Goal: Task Accomplishment & Management: Use online tool/utility

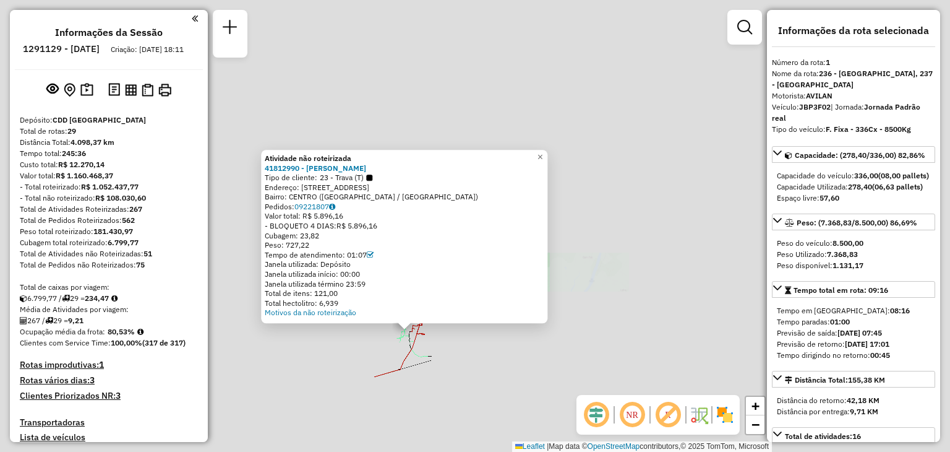
select select "**********"
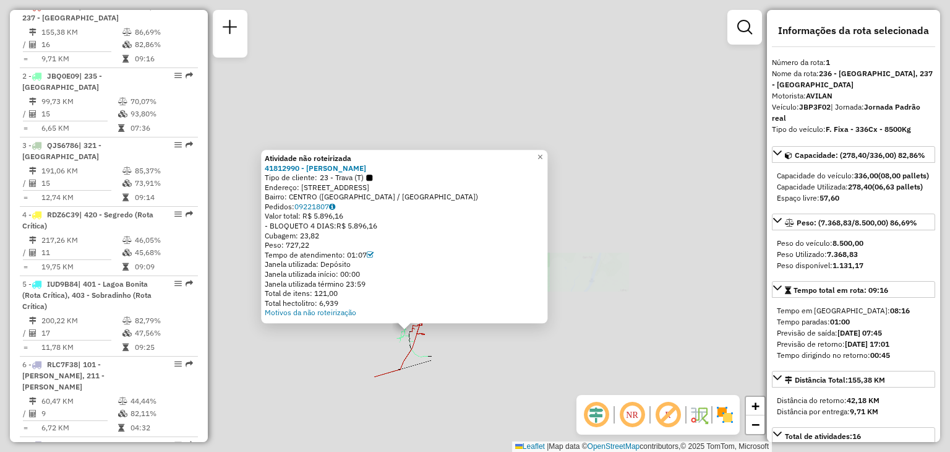
click at [626, 249] on div "Rota 2 - Placa JBQ0E09 41803897 - SERGIO M C DA ROSA e Atividade não roteirizad…" at bounding box center [475, 226] width 950 height 452
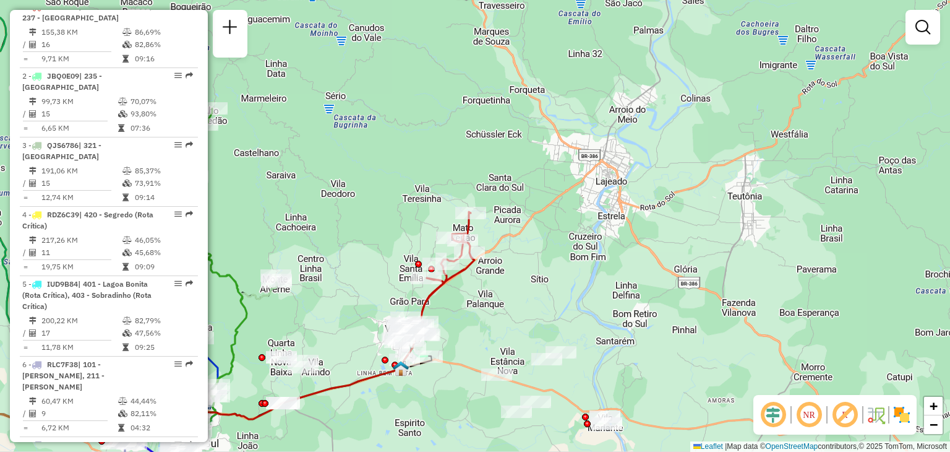
drag, startPoint x: 343, startPoint y: 273, endPoint x: 544, endPoint y: 148, distance: 236.4
click at [544, 148] on div "Janela de atendimento Grade de atendimento Capacidade Transportadoras Veículos …" at bounding box center [475, 226] width 950 height 452
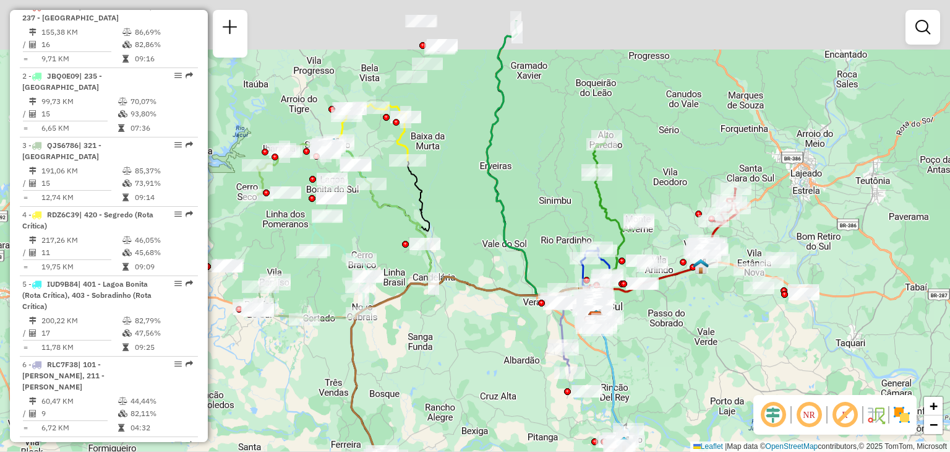
drag, startPoint x: 385, startPoint y: 161, endPoint x: 520, endPoint y: 226, distance: 149.4
click at [520, 226] on div "Janela de atendimento Grade de atendimento Capacidade Transportadoras Veículos …" at bounding box center [475, 226] width 950 height 452
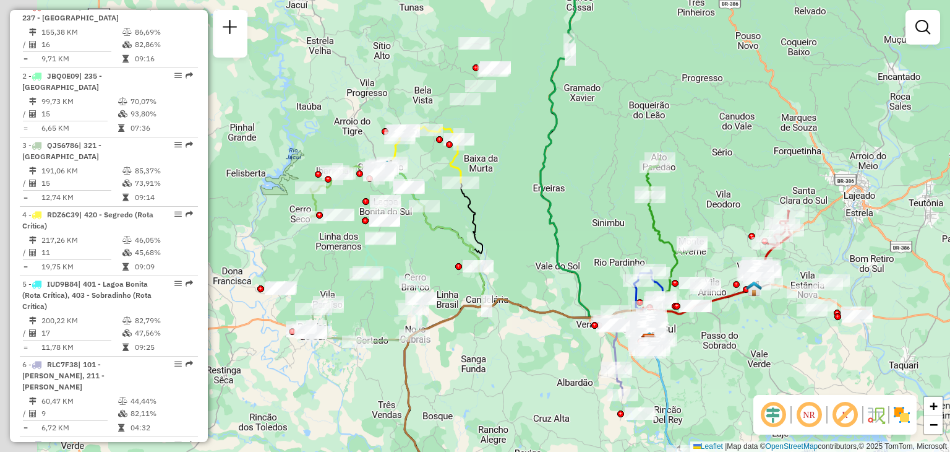
drag, startPoint x: 465, startPoint y: 201, endPoint x: 518, endPoint y: 226, distance: 58.1
click at [518, 225] on div "Janela de atendimento Grade de atendimento Capacidade Transportadoras Veículos …" at bounding box center [475, 226] width 950 height 452
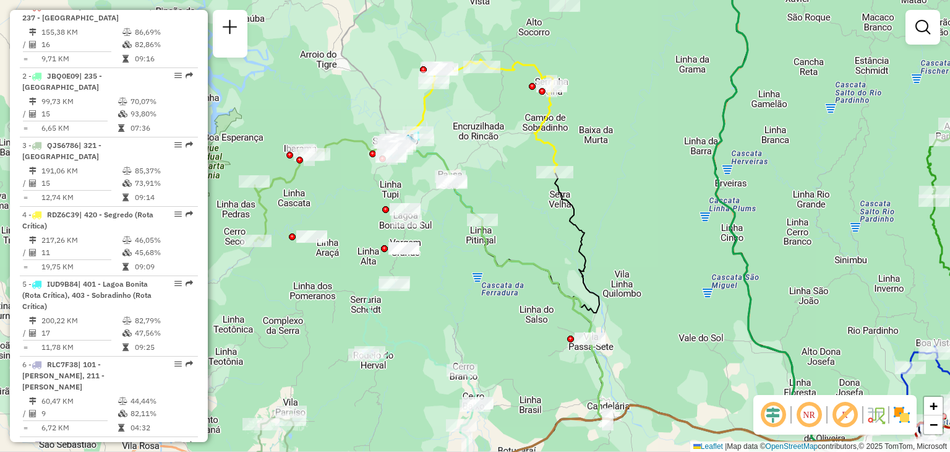
drag, startPoint x: 346, startPoint y: 242, endPoint x: 356, endPoint y: 250, distance: 12.4
click at [356, 250] on div "Janela de atendimento Grade de atendimento Capacidade Transportadoras Veículos …" at bounding box center [475, 226] width 950 height 452
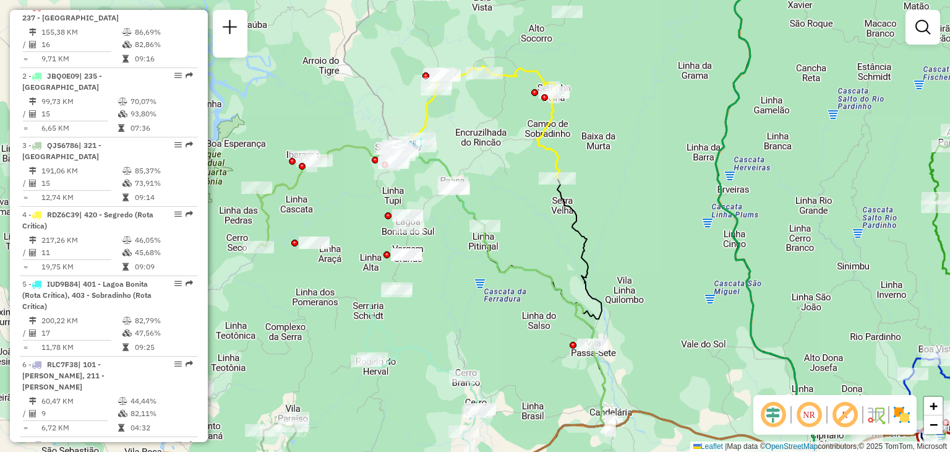
drag, startPoint x: 336, startPoint y: 260, endPoint x: 350, endPoint y: 300, distance: 41.9
click at [350, 300] on div "Janela de atendimento Grade de atendimento Capacidade Transportadoras Veículos …" at bounding box center [475, 226] width 950 height 452
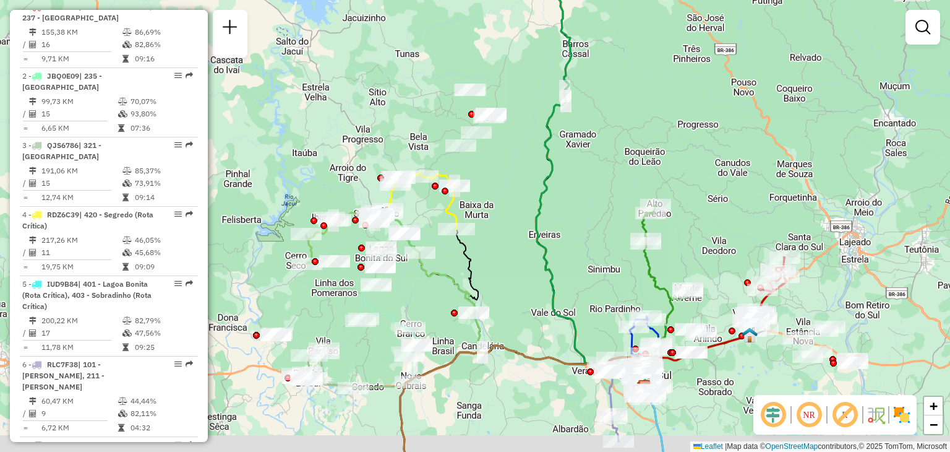
drag, startPoint x: 319, startPoint y: 335, endPoint x: 317, endPoint y: 307, distance: 27.3
click at [317, 307] on div "Janela de atendimento Grade de atendimento Capacidade Transportadoras Veículos …" at bounding box center [475, 226] width 950 height 452
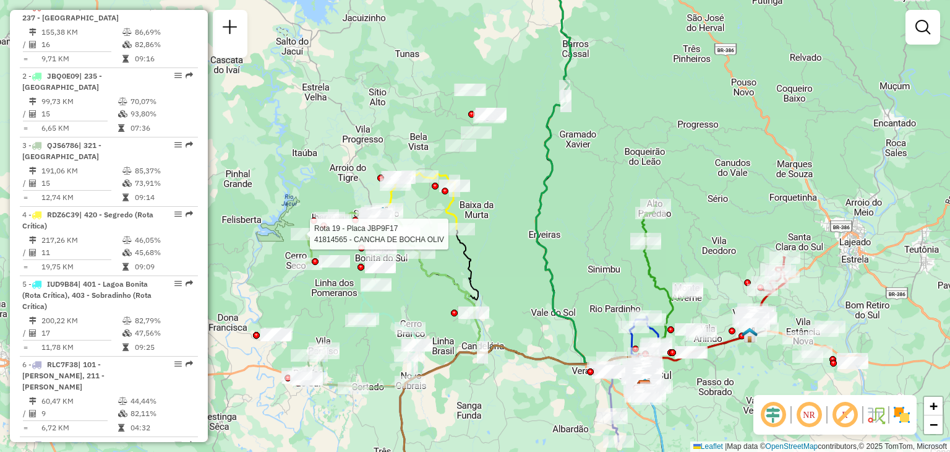
select select "**********"
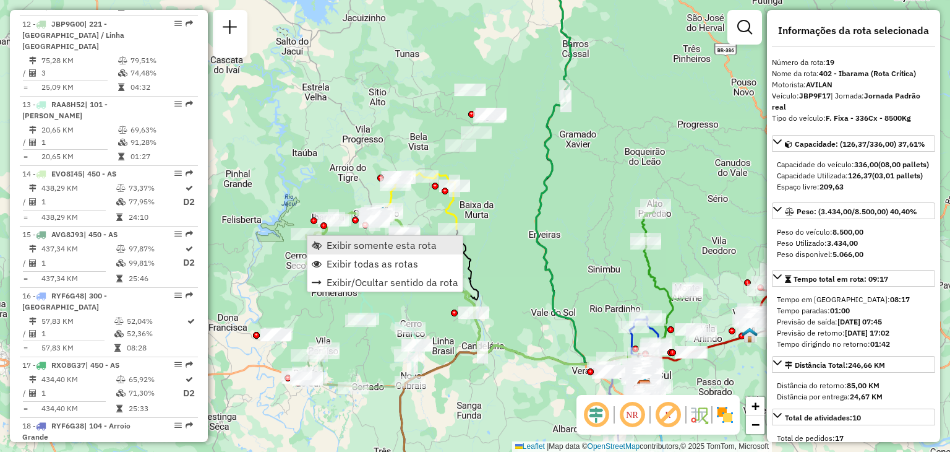
scroll to position [1694, 0]
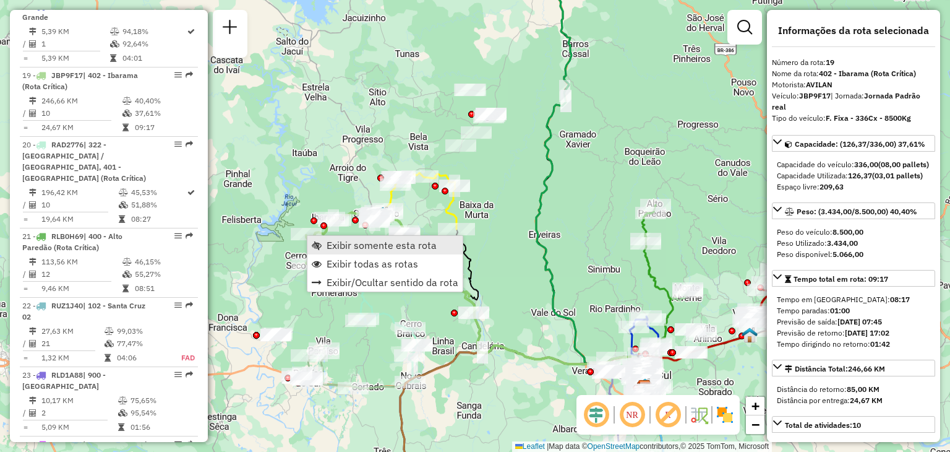
click at [328, 246] on span "Exibir somente esta rota" at bounding box center [382, 245] width 110 height 10
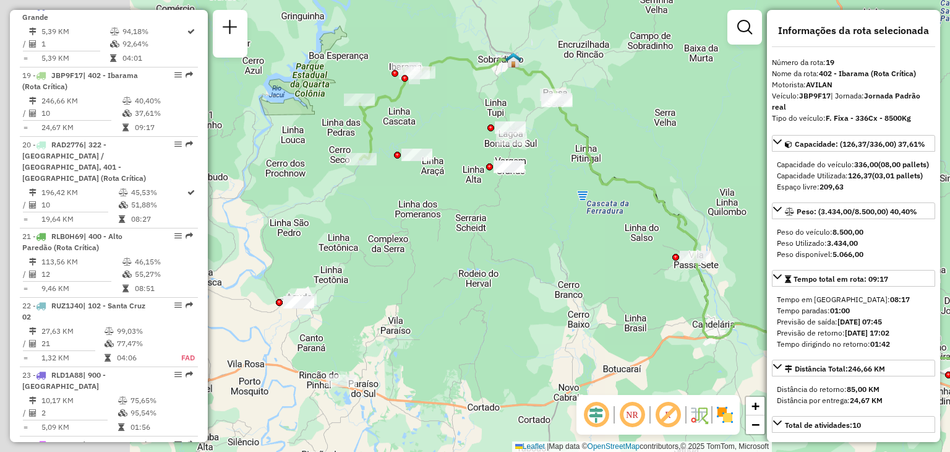
drag, startPoint x: 427, startPoint y: 283, endPoint x: 552, endPoint y: 285, distance: 125.6
click at [552, 285] on div "Janela de atendimento Grade de atendimento Capacidade Transportadoras Veículos …" at bounding box center [475, 226] width 950 height 452
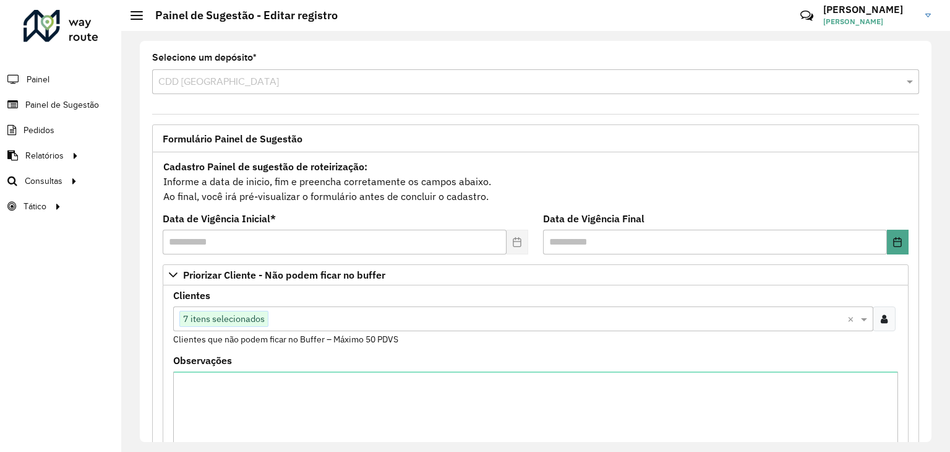
scroll to position [510, 0]
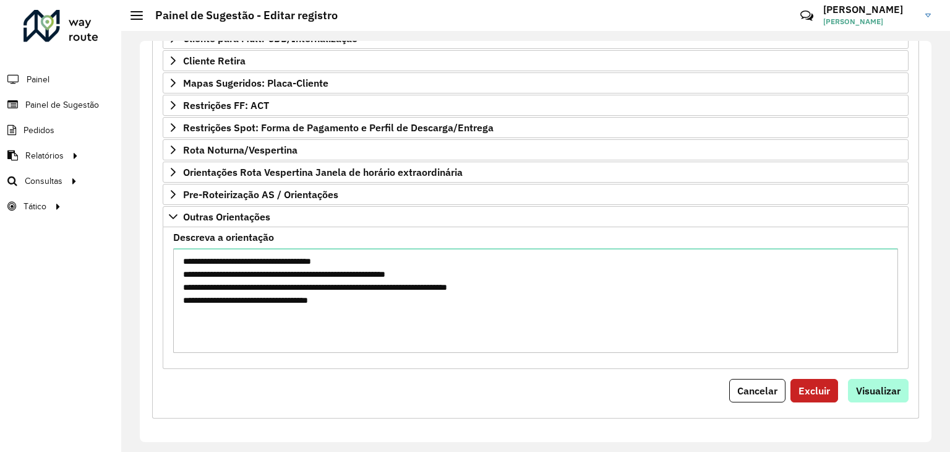
click at [868, 387] on span "Visualizar" at bounding box center [878, 390] width 45 height 12
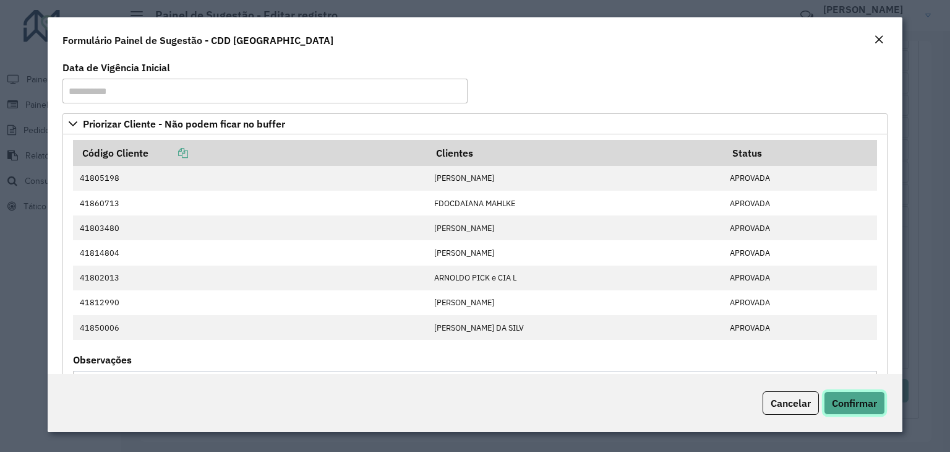
click at [844, 409] on button "Confirmar" at bounding box center [854, 403] width 61 height 24
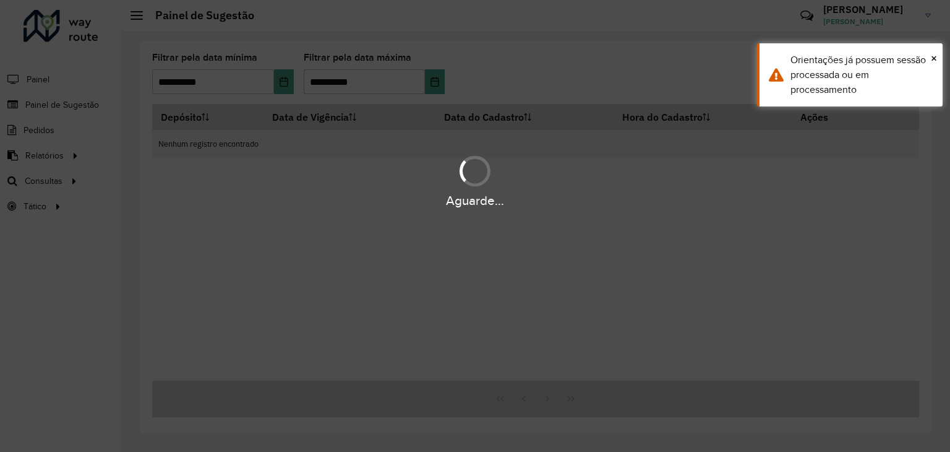
drag, startPoint x: 827, startPoint y: 171, endPoint x: 835, endPoint y: 167, distance: 9.1
click at [831, 170] on div "Aguarde..." at bounding box center [475, 180] width 950 height 59
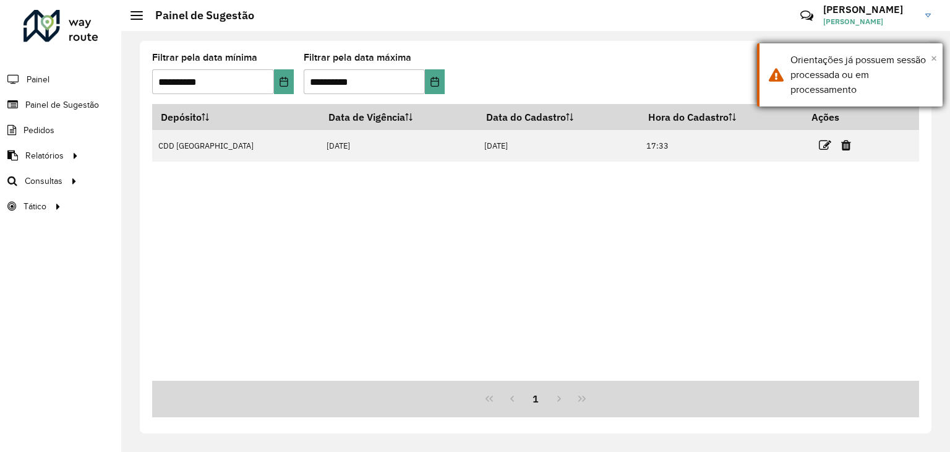
click at [932, 58] on span "×" at bounding box center [934, 58] width 6 height 14
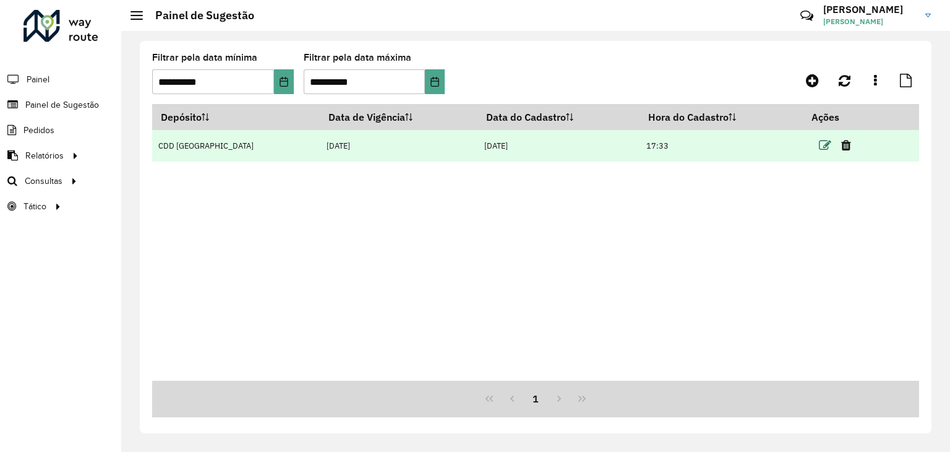
click at [824, 149] on icon at bounding box center [825, 145] width 12 height 12
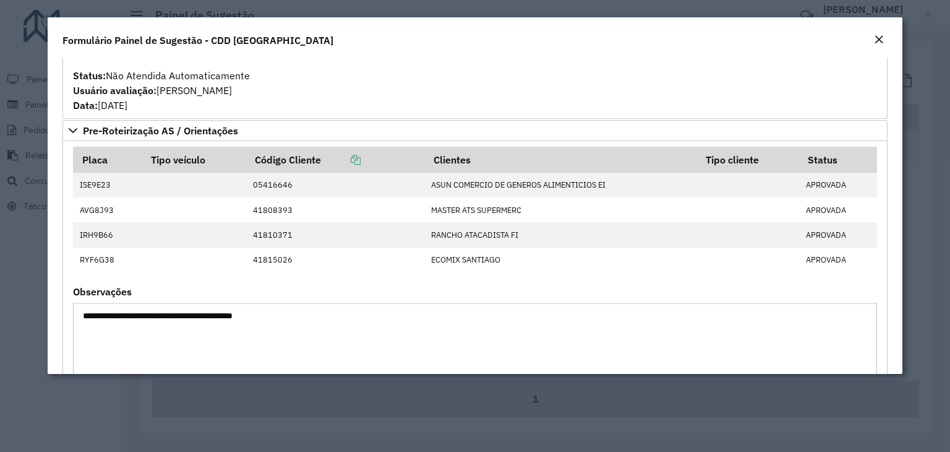
scroll to position [742, 0]
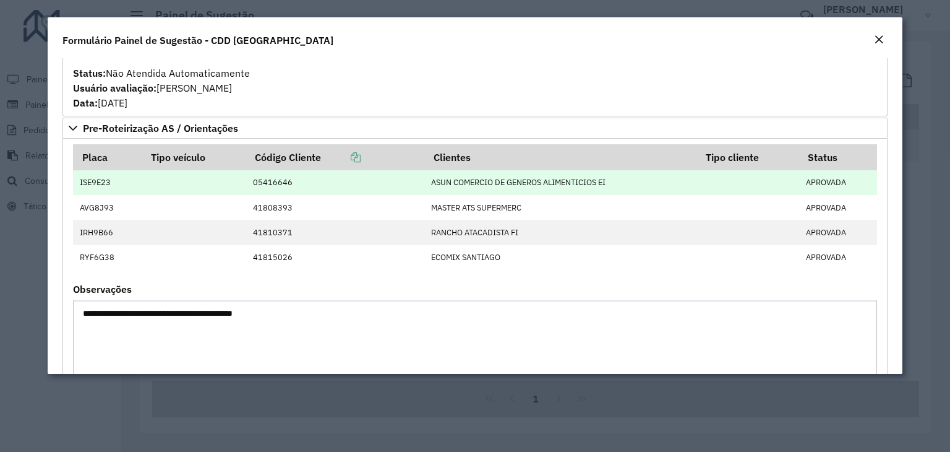
click at [142, 181] on td at bounding box center [194, 182] width 104 height 25
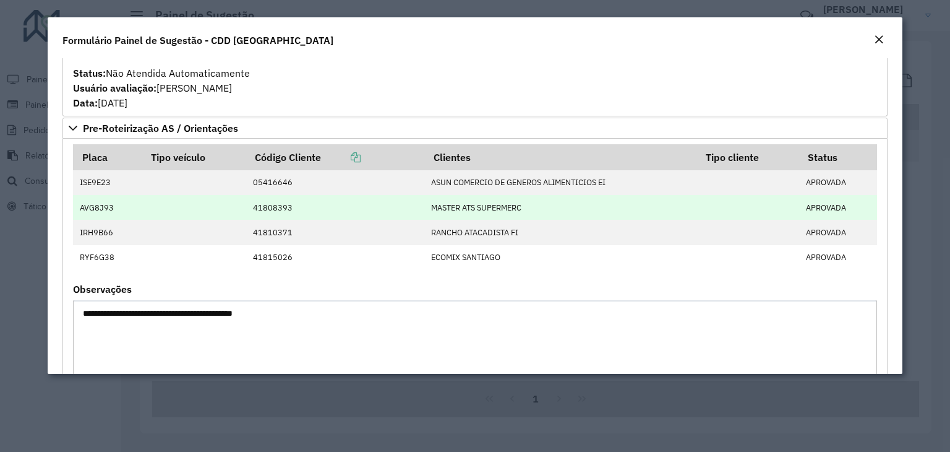
click at [181, 208] on td at bounding box center [194, 207] width 104 height 25
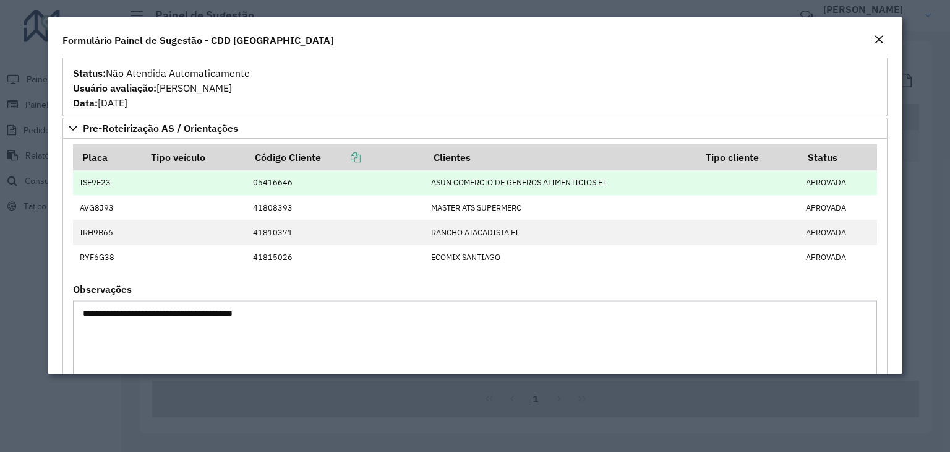
click at [183, 182] on td at bounding box center [194, 182] width 104 height 25
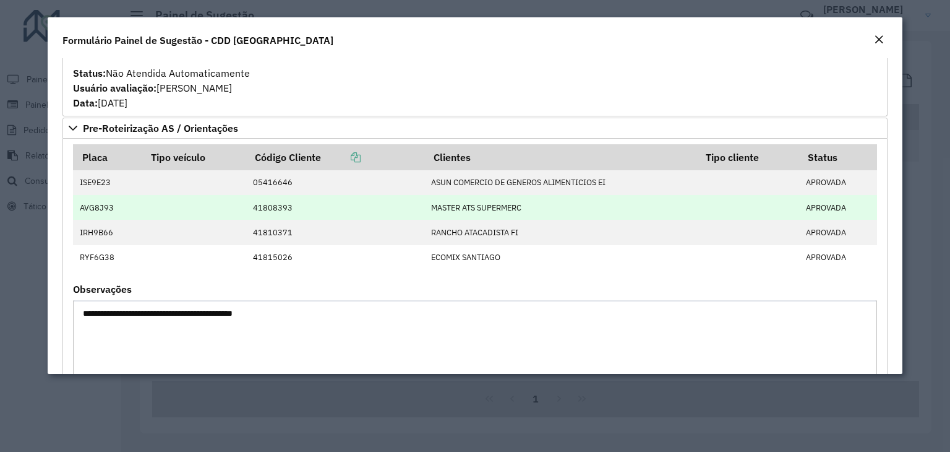
click at [169, 208] on td at bounding box center [194, 207] width 104 height 25
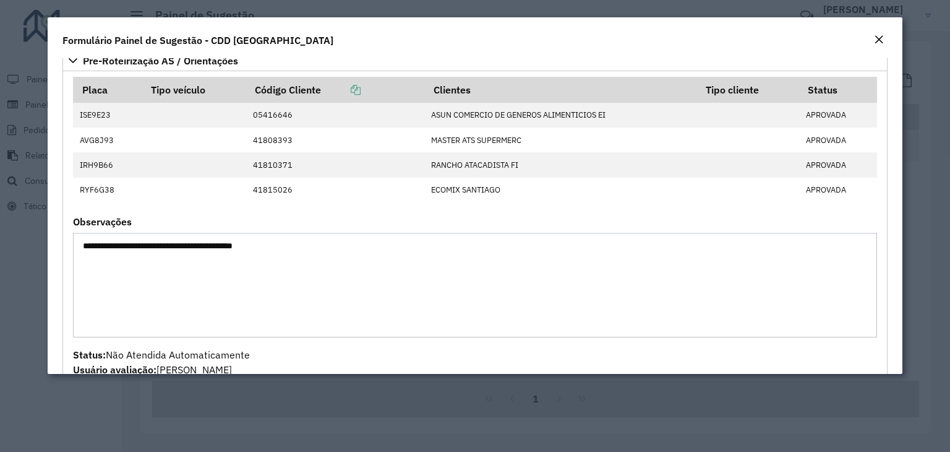
scroll to position [789, 0]
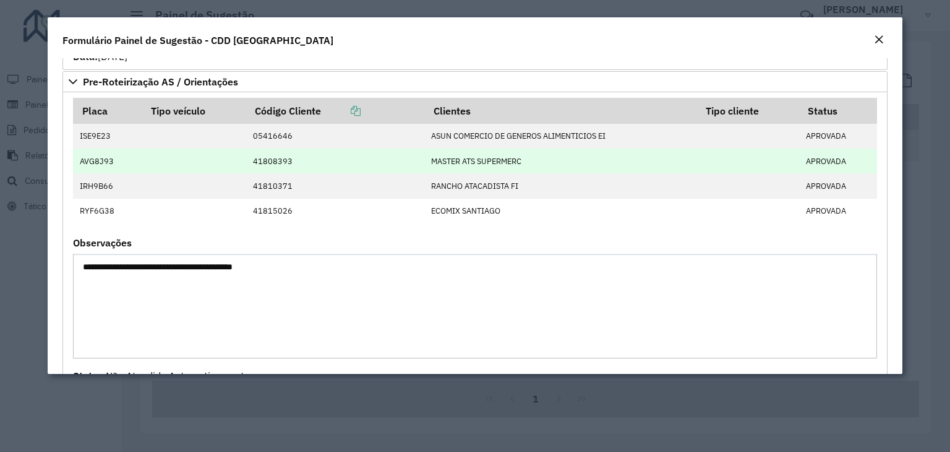
click at [281, 156] on td "41808393" at bounding box center [335, 160] width 179 height 25
click at [311, 154] on td "41808393" at bounding box center [335, 160] width 179 height 25
click at [312, 155] on td "41808393" at bounding box center [335, 160] width 179 height 25
click at [303, 160] on td "41808393" at bounding box center [335, 160] width 179 height 25
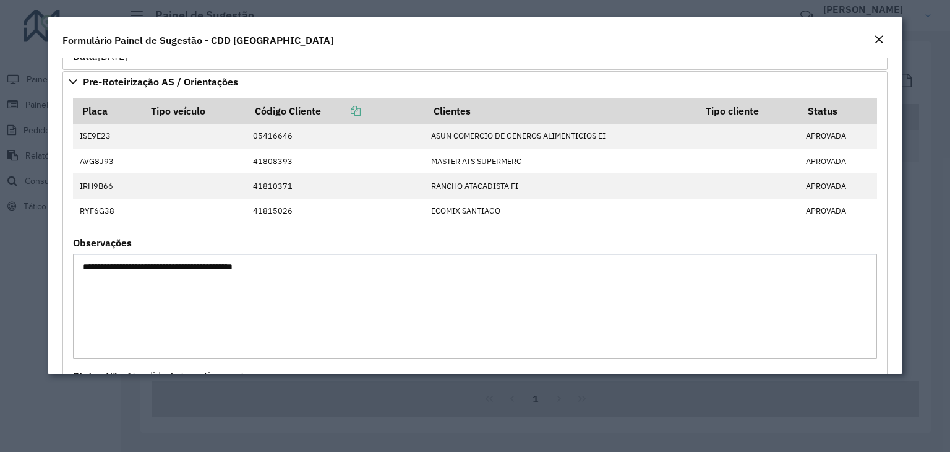
click at [880, 43] on em "Close" at bounding box center [879, 40] width 10 height 10
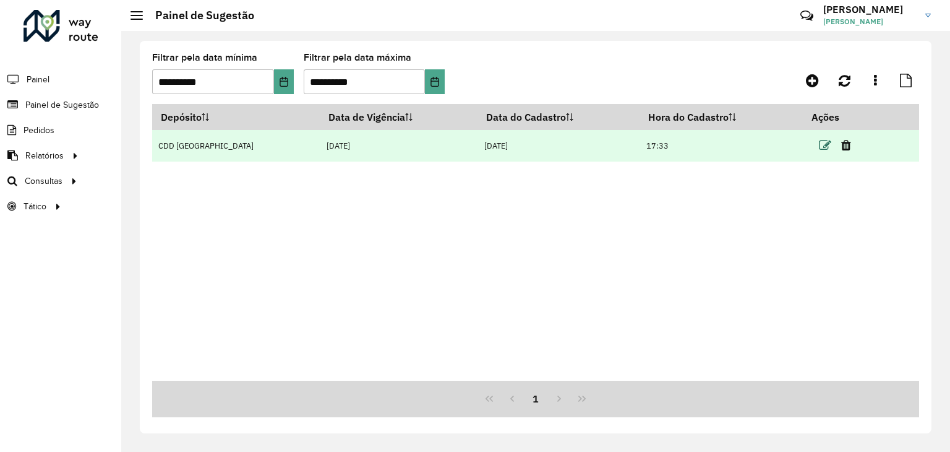
click at [824, 145] on icon at bounding box center [825, 145] width 12 height 12
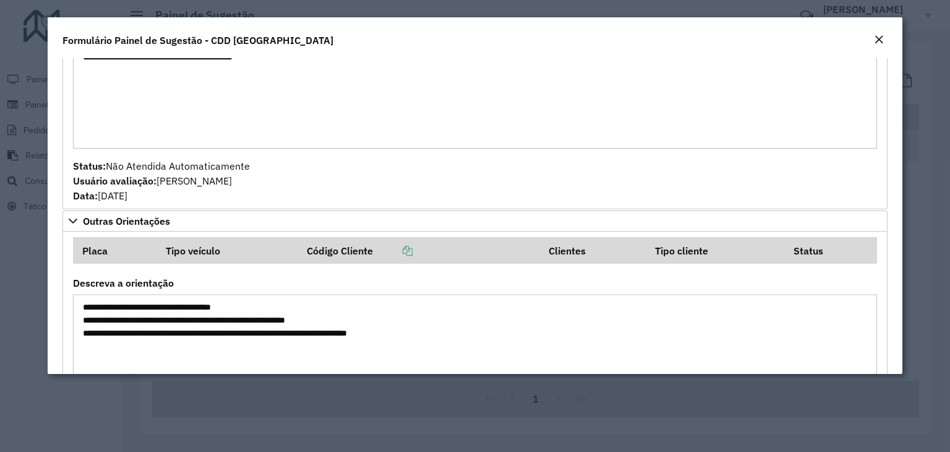
scroll to position [1098, 0]
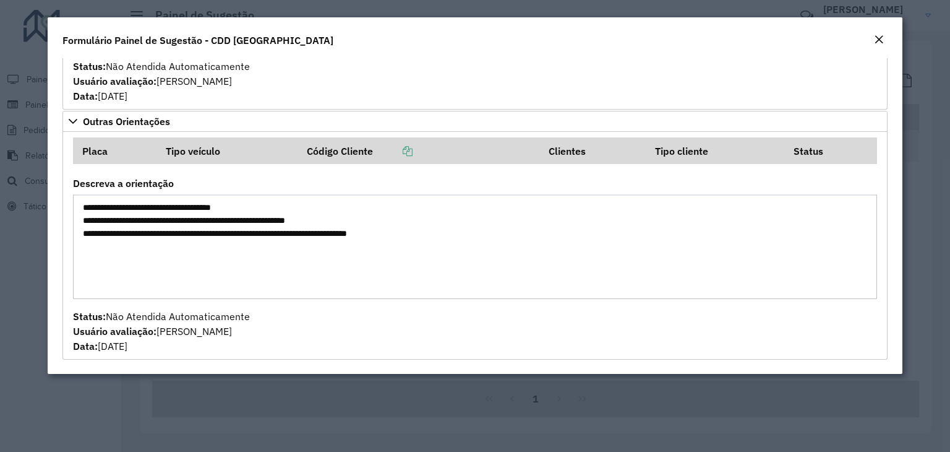
click at [880, 38] on em "Close" at bounding box center [879, 40] width 10 height 10
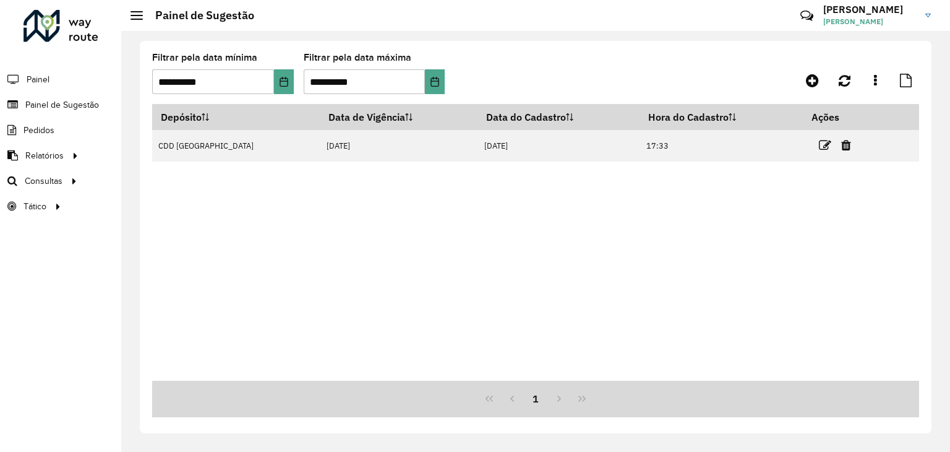
click at [460, 234] on div "Depósito Data de Vigência Data do Cadastro Hora do Cadastro Ações CDD Santa Cru…" at bounding box center [535, 242] width 767 height 276
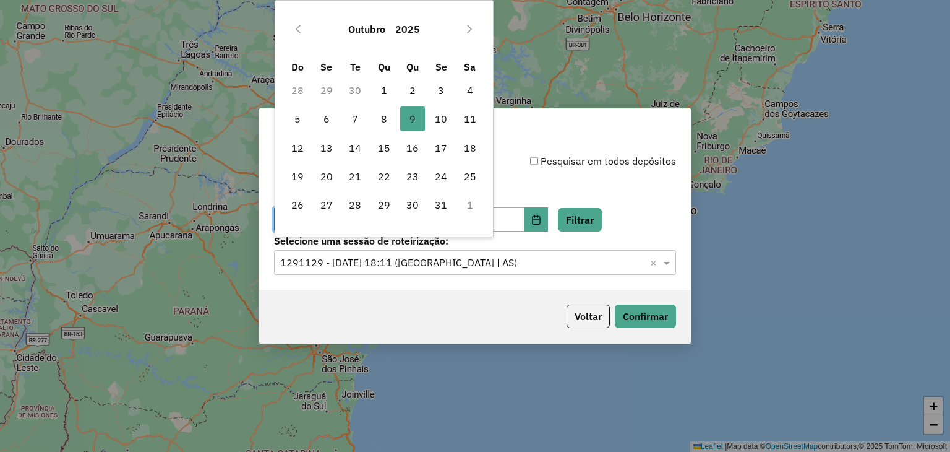
click at [440, 119] on span "10" at bounding box center [441, 118] width 25 height 25
type input "**********"
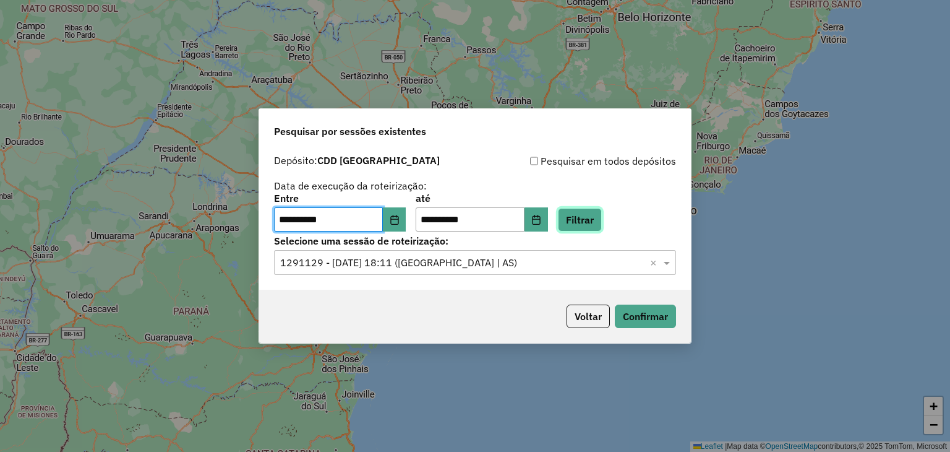
click at [589, 223] on button "Filtrar" at bounding box center [580, 220] width 44 height 24
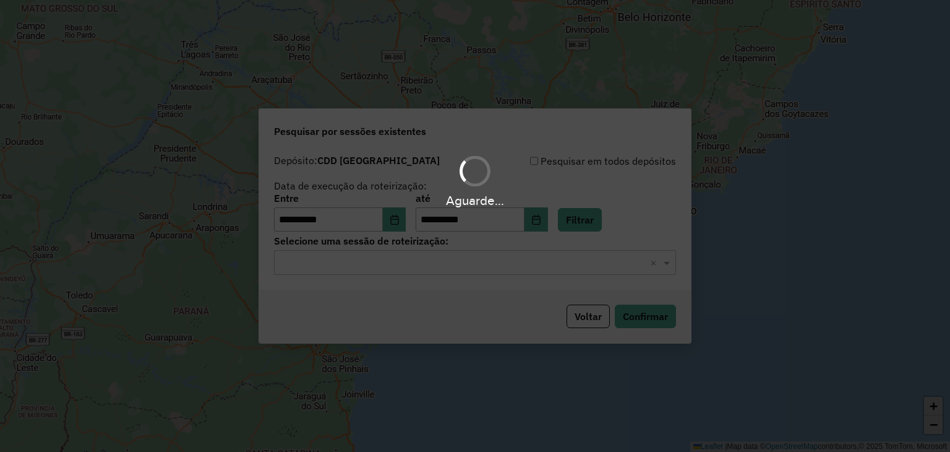
click at [445, 277] on div "Aguarde..." at bounding box center [475, 226] width 950 height 452
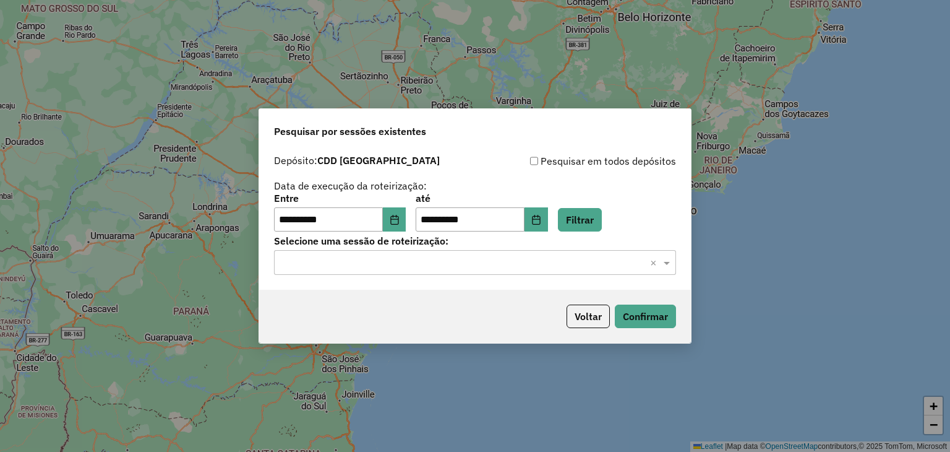
drag, startPoint x: 405, startPoint y: 278, endPoint x: 395, endPoint y: 272, distance: 12.2
click at [403, 277] on div "**********" at bounding box center [475, 219] width 432 height 142
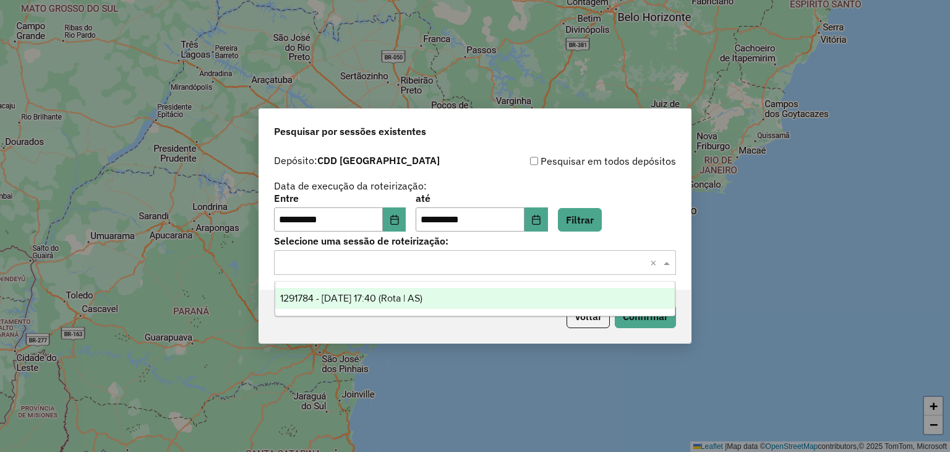
click at [390, 266] on input "text" at bounding box center [462, 262] width 365 height 15
click at [396, 298] on span "1291784 - 10/10/2025 17:40 (Rota | AS)" at bounding box center [351, 298] width 142 height 11
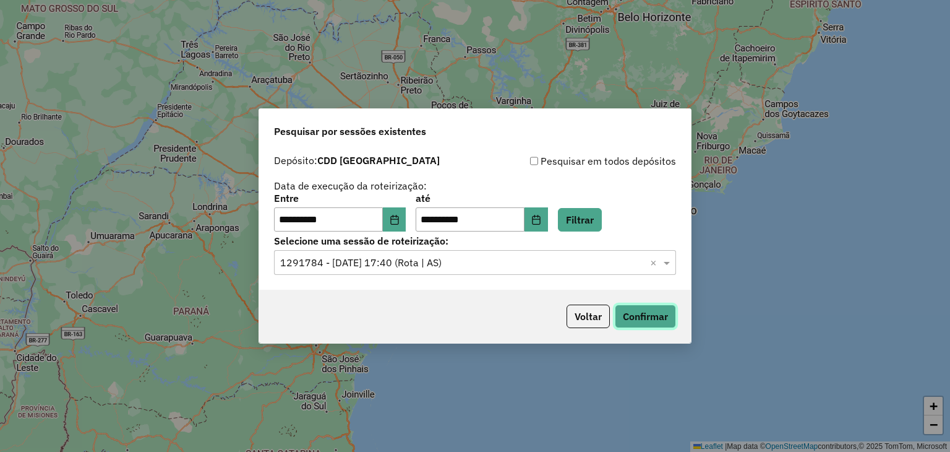
click at [633, 311] on button "Confirmar" at bounding box center [645, 316] width 61 height 24
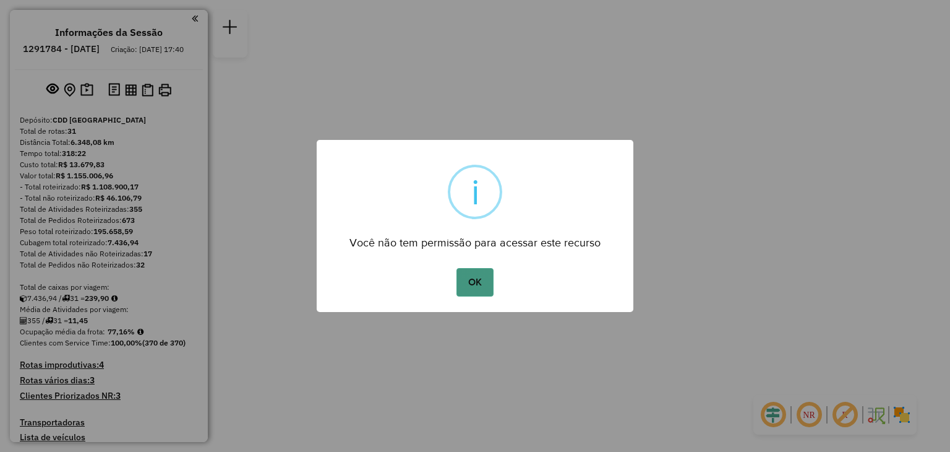
click at [470, 283] on button "OK" at bounding box center [474, 282] width 36 height 28
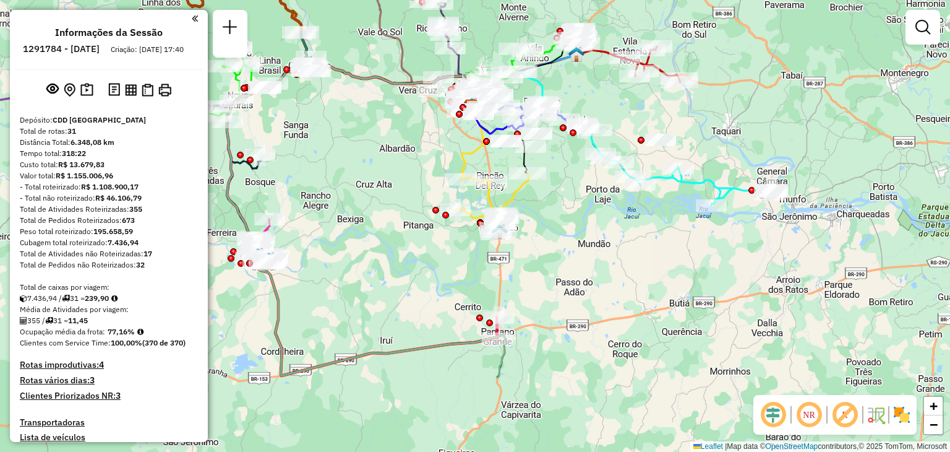
drag, startPoint x: 559, startPoint y: 362, endPoint x: 554, endPoint y: 243, distance: 118.9
click at [554, 243] on div "Janela de atendimento Grade de atendimento Capacidade Transportadoras Veículos …" at bounding box center [475, 226] width 950 height 452
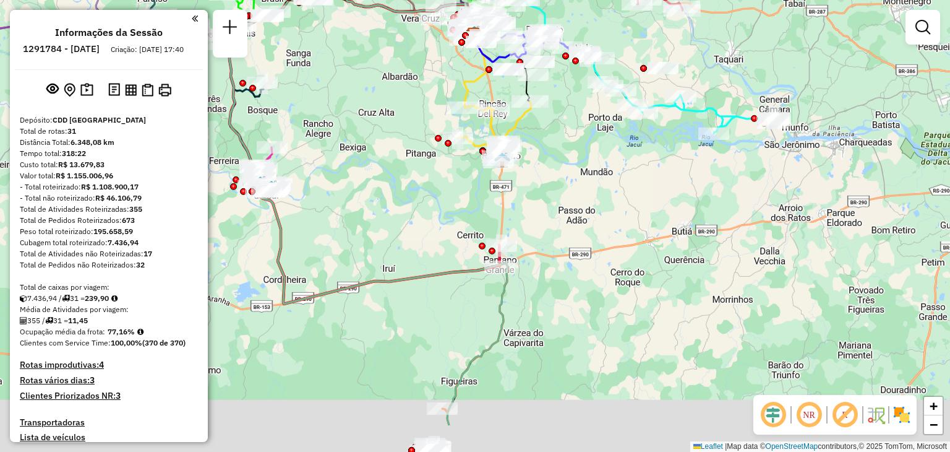
drag, startPoint x: 562, startPoint y: 309, endPoint x: 560, endPoint y: 252, distance: 56.3
click at [564, 233] on div "Janela de atendimento Grade de atendimento Capacidade Transportadoras Veículos …" at bounding box center [475, 226] width 950 height 452
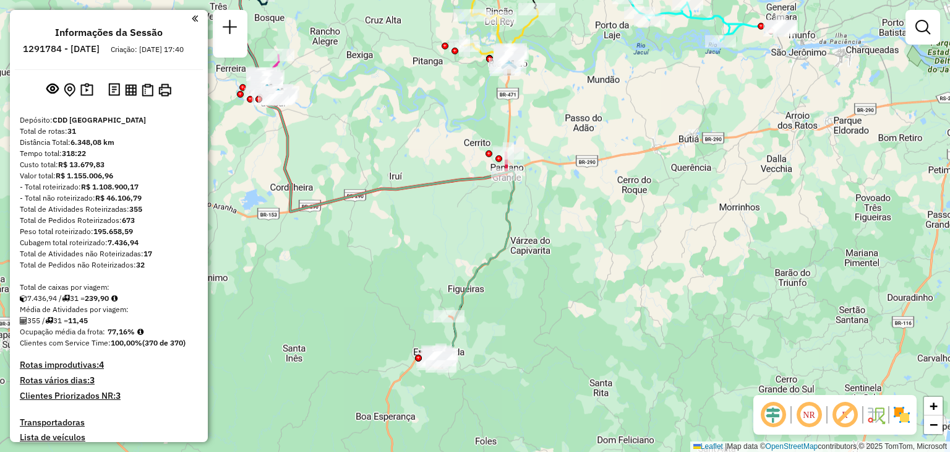
drag, startPoint x: 542, startPoint y: 323, endPoint x: 550, endPoint y: 226, distance: 97.4
click at [550, 226] on div "Janela de atendimento Grade de atendimento Capacidade Transportadoras Veículos …" at bounding box center [475, 226] width 950 height 452
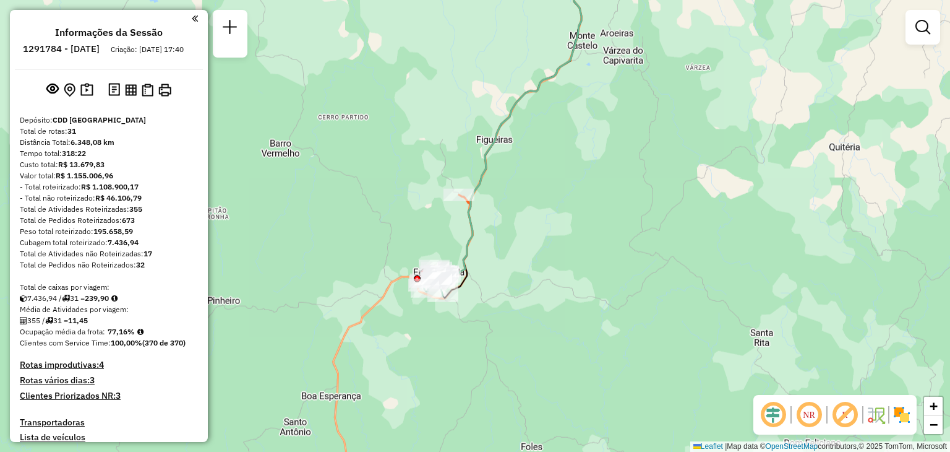
drag, startPoint x: 456, startPoint y: 242, endPoint x: 462, endPoint y: 221, distance: 21.9
click at [463, 218] on div "Janela de atendimento Grade de atendimento Capacidade Transportadoras Veículos …" at bounding box center [475, 226] width 950 height 452
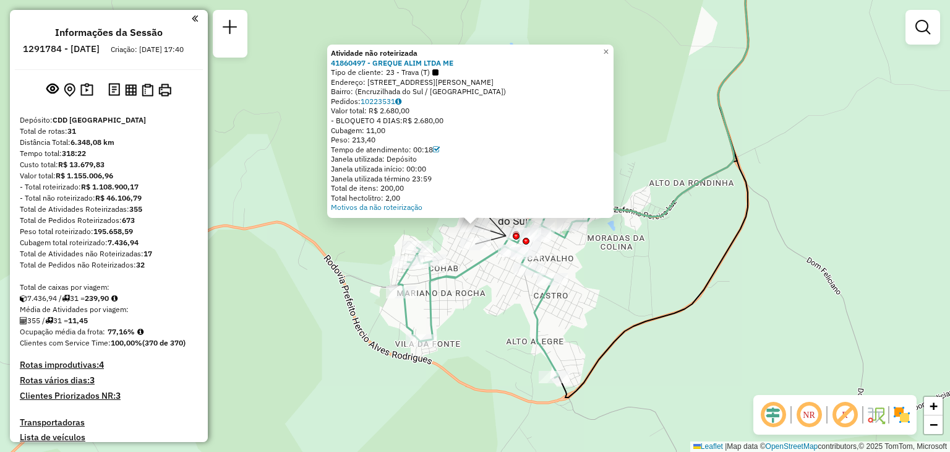
click at [486, 296] on div "Atividade não roteirizada 41860497 - GREQUE ALIM LTDA ME Tipo de cliente: 23 - …" at bounding box center [475, 226] width 950 height 452
click at [492, 301] on div "Atividade não roteirizada 41860497 - GREQUE ALIM LTDA ME Tipo de cliente: 23 - …" at bounding box center [475, 226] width 950 height 452
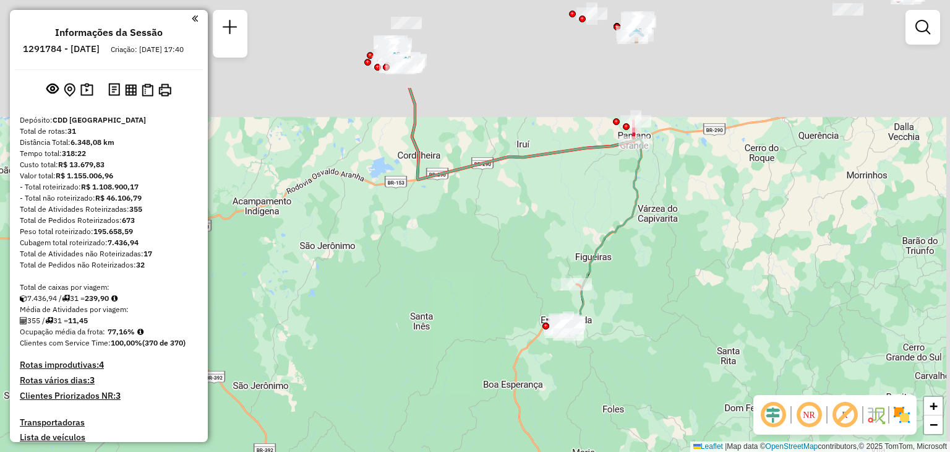
drag, startPoint x: 746, startPoint y: 156, endPoint x: 651, endPoint y: 292, distance: 166.1
click at [651, 292] on div "Janela de atendimento Grade de atendimento Capacidade Transportadoras Veículos …" at bounding box center [475, 226] width 950 height 452
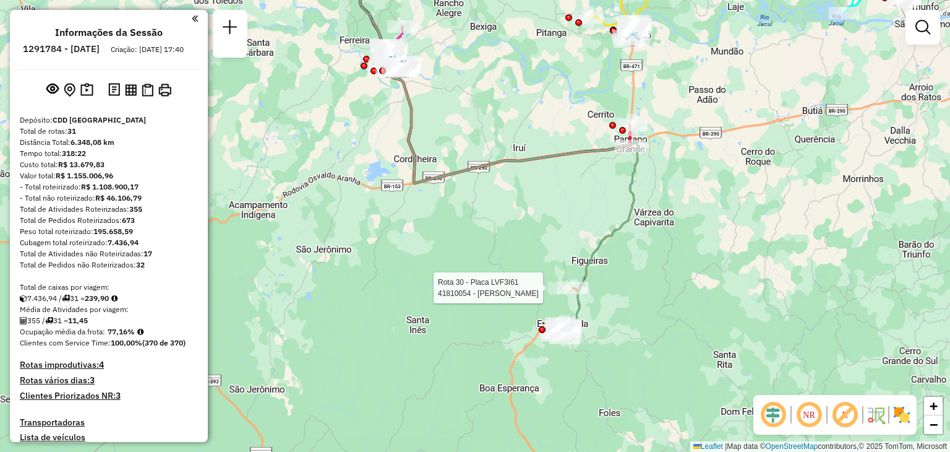
select select "**********"
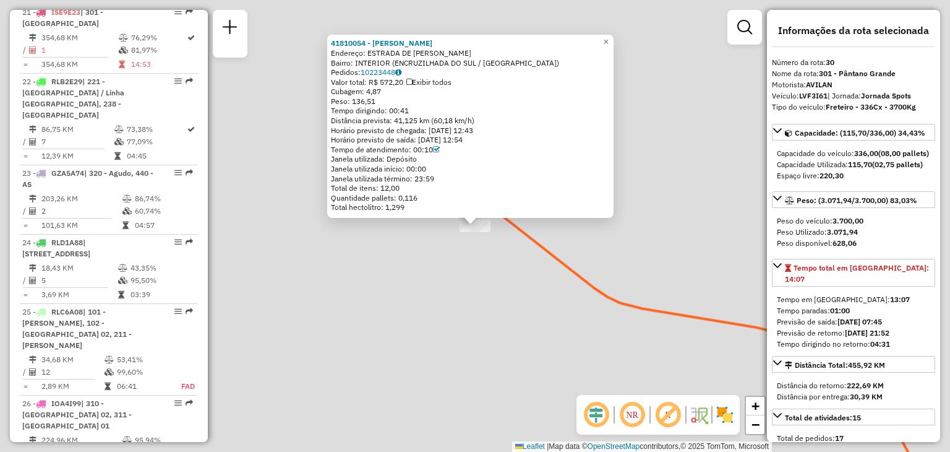
scroll to position [2420, 0]
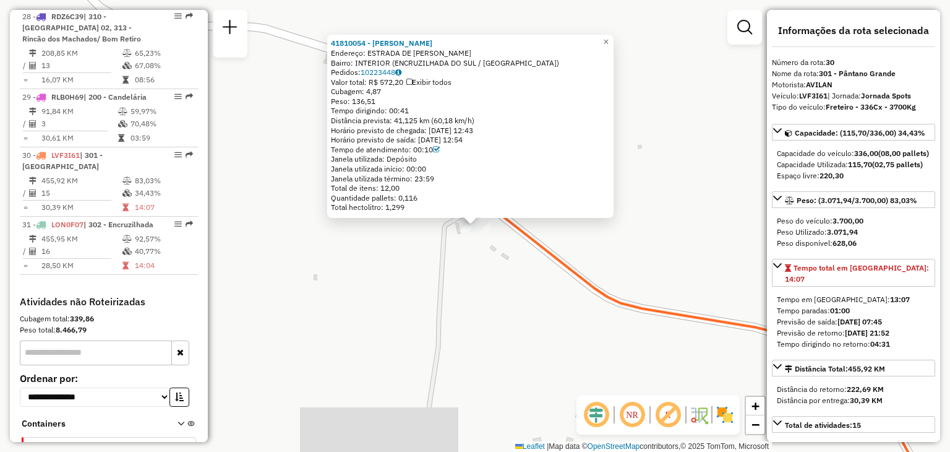
click at [569, 318] on div "41810054 - [PERSON_NAME]: ESTRADA DE [PERSON_NAME]: INTERIOR (ENCRUZILHADA DO S…" at bounding box center [475, 226] width 950 height 452
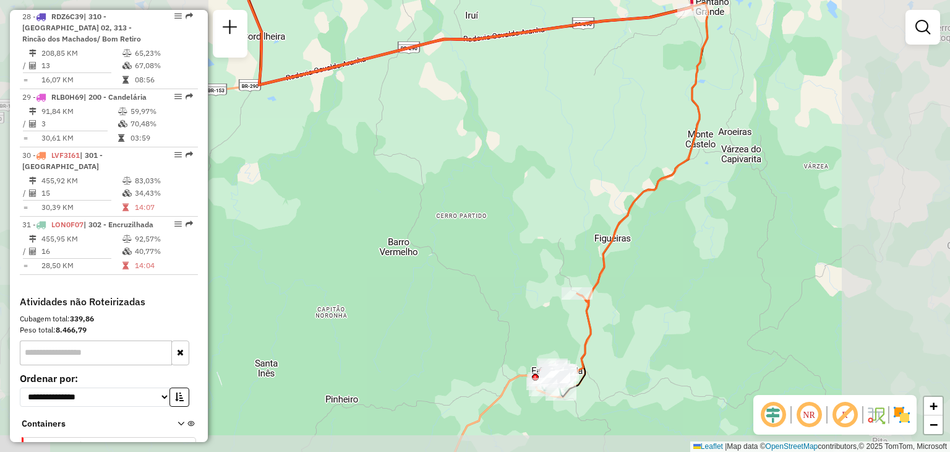
drag, startPoint x: 651, startPoint y: 214, endPoint x: 575, endPoint y: 406, distance: 206.3
click at [575, 406] on div "Janela de atendimento Grade de atendimento Capacidade Transportadoras Veículos …" at bounding box center [475, 226] width 950 height 452
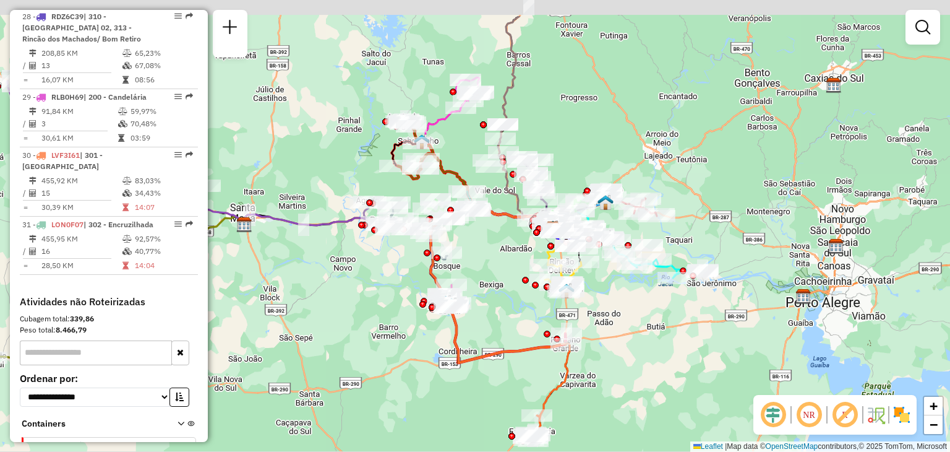
drag, startPoint x: 522, startPoint y: 328, endPoint x: 517, endPoint y: 342, distance: 15.1
click at [517, 342] on div "Janela de atendimento Grade de atendimento Capacidade Transportadoras Veículos …" at bounding box center [475, 226] width 950 height 452
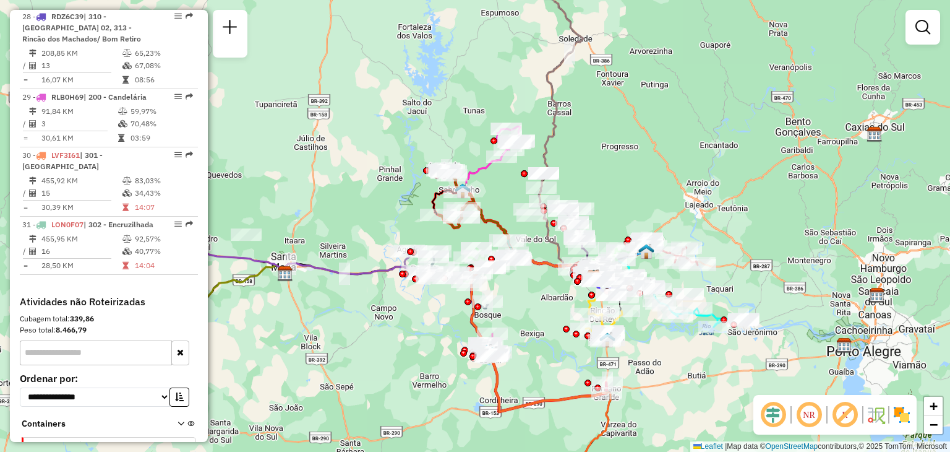
drag, startPoint x: 323, startPoint y: 257, endPoint x: 365, endPoint y: 303, distance: 62.2
click at [365, 303] on div "Janela de atendimento Grade de atendimento Capacidade Transportadoras Veículos …" at bounding box center [475, 226] width 950 height 452
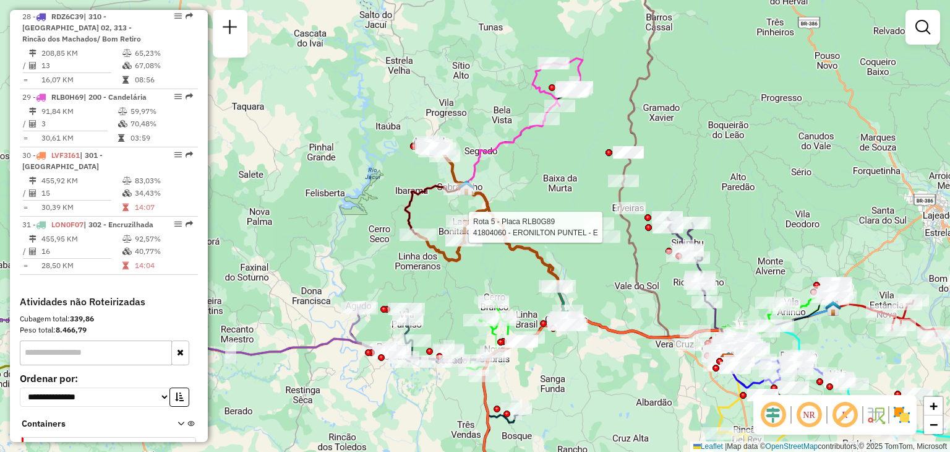
select select "**********"
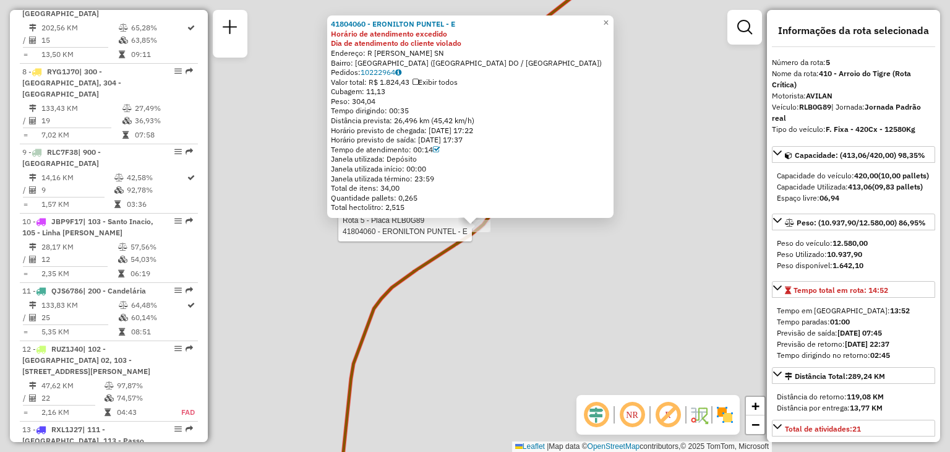
scroll to position [761, 0]
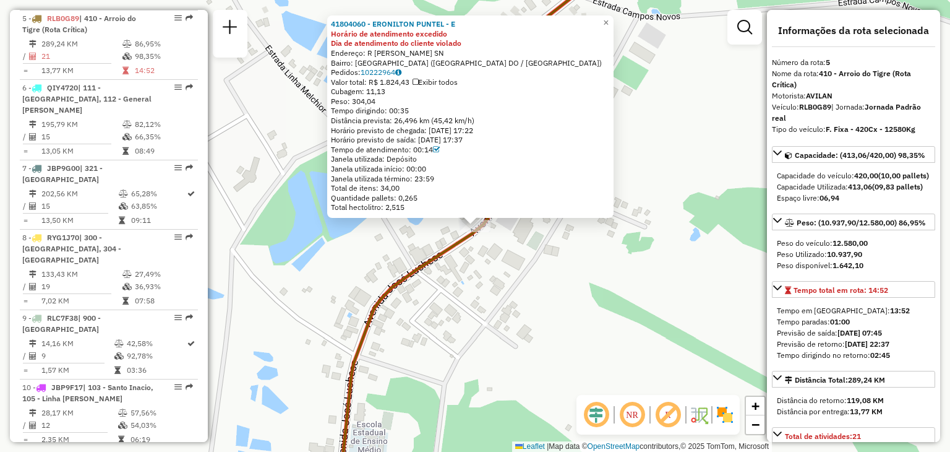
click at [529, 325] on div "41804060 - ERONILTON PUNTEL - E Horário de atendimento excedido Dia de atendime…" at bounding box center [475, 226] width 950 height 452
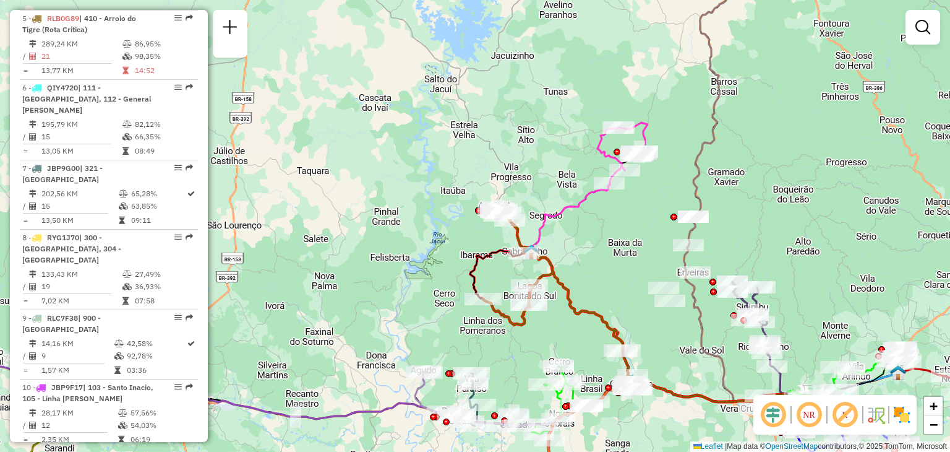
drag, startPoint x: 581, startPoint y: 333, endPoint x: 522, endPoint y: 263, distance: 92.2
click at [522, 264] on div "Janela de atendimento Grade de atendimento Capacidade Transportadoras Veículos …" at bounding box center [475, 226] width 950 height 452
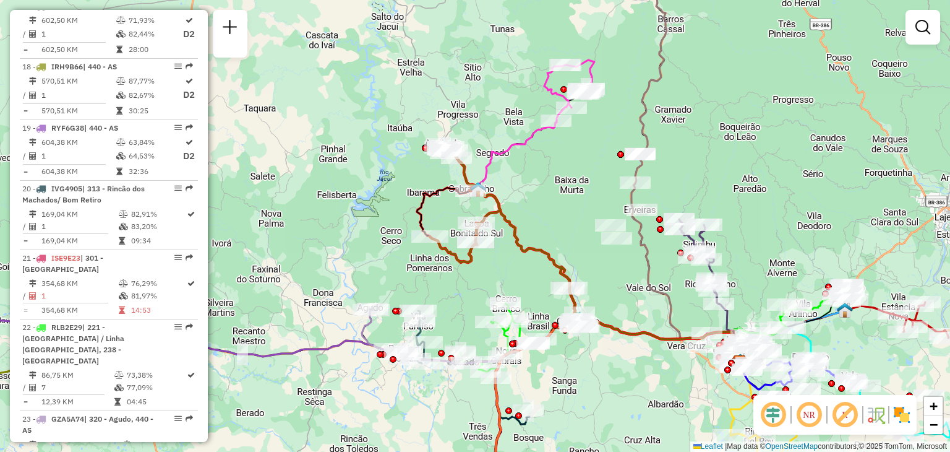
scroll to position [1689, 0]
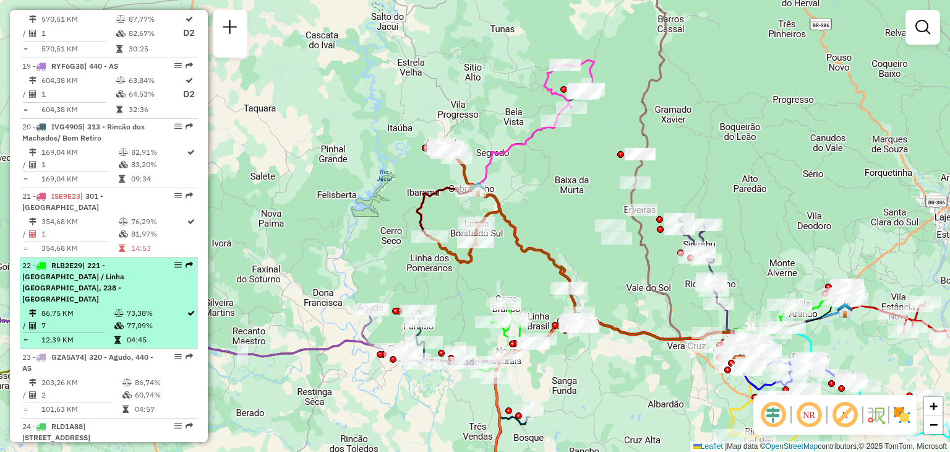
click at [100, 270] on div "22 - RLB2E29 | 221 - [GEOGRAPHIC_DATA] / Linha [GEOGRAPHIC_DATA], 238 - [GEOGRA…" at bounding box center [87, 282] width 131 height 45
select select "**********"
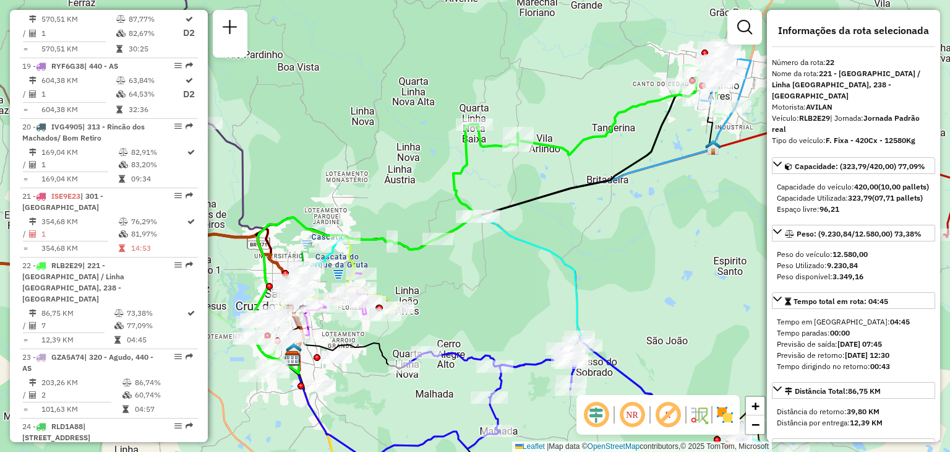
click at [529, 236] on icon at bounding box center [515, 327] width 445 height 223
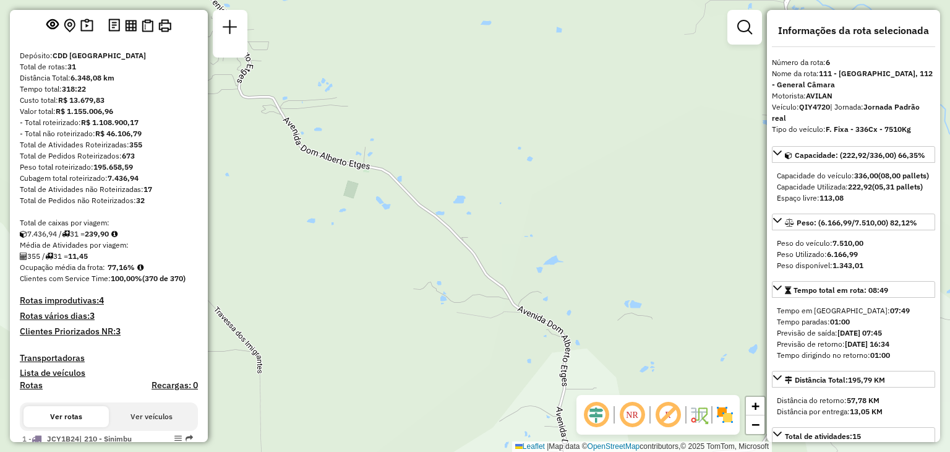
scroll to position [0, 0]
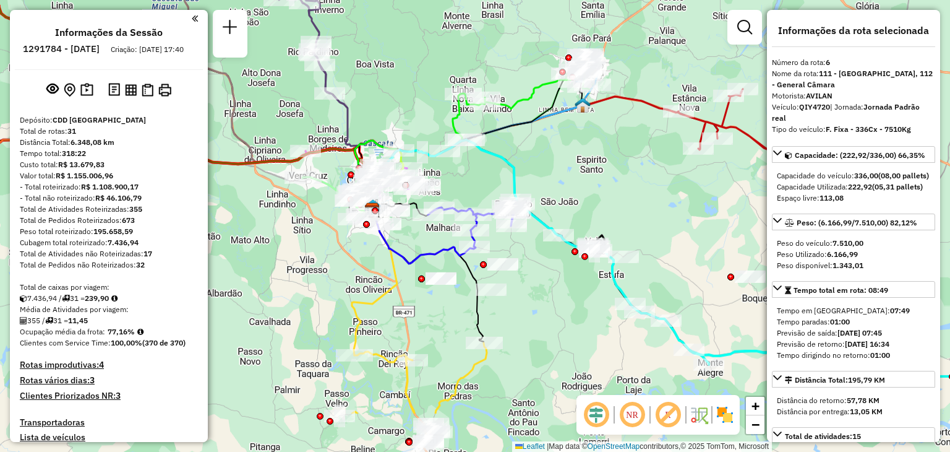
drag, startPoint x: 554, startPoint y: 248, endPoint x: 478, endPoint y: 129, distance: 141.9
click at [482, 140] on icon at bounding box center [483, 195] width 223 height 111
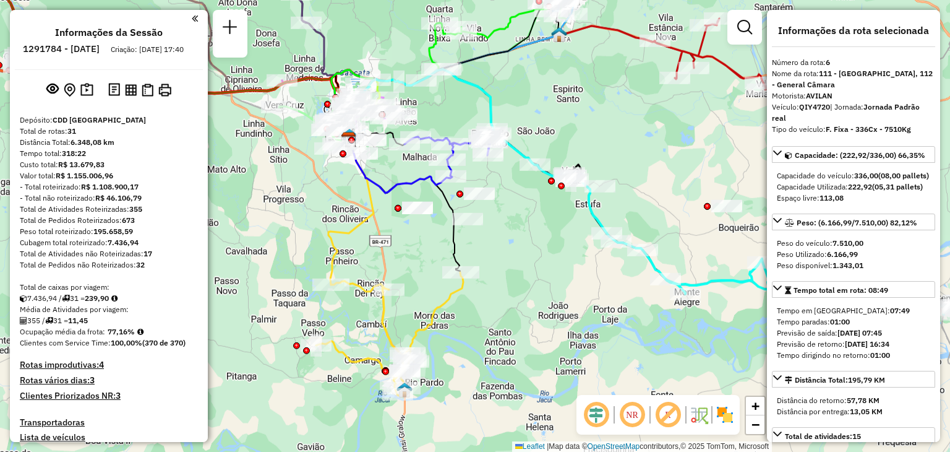
drag, startPoint x: 430, startPoint y: 364, endPoint x: 453, endPoint y: 184, distance: 181.4
click at [453, 180] on div "Janela de atendimento Grade de atendimento Capacidade Transportadoras Veículos …" at bounding box center [475, 226] width 950 height 452
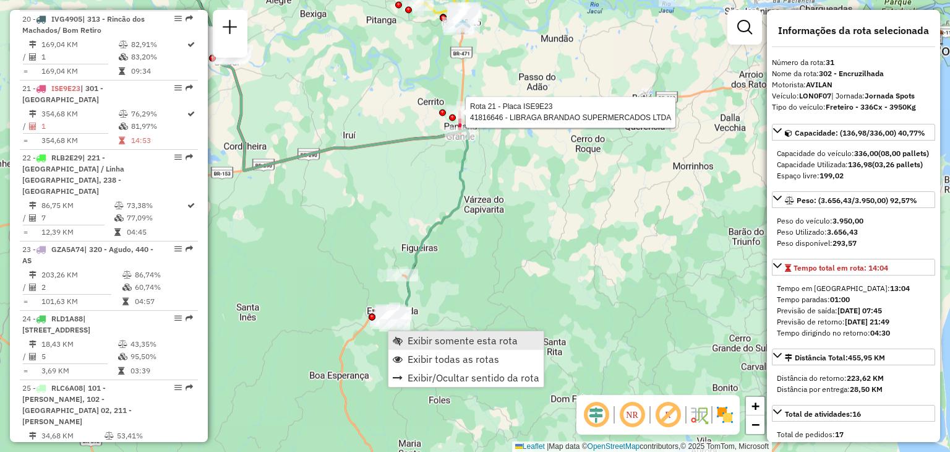
scroll to position [2420, 0]
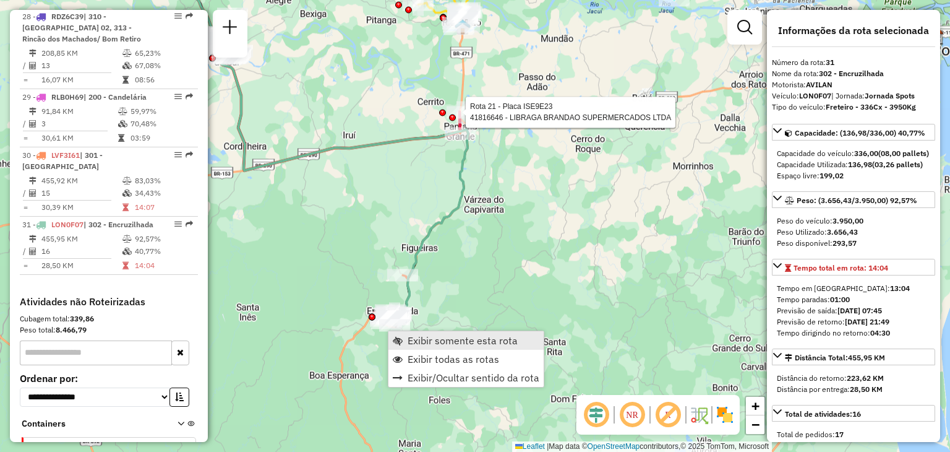
click at [421, 343] on span "Exibir somente esta rota" at bounding box center [463, 340] width 110 height 10
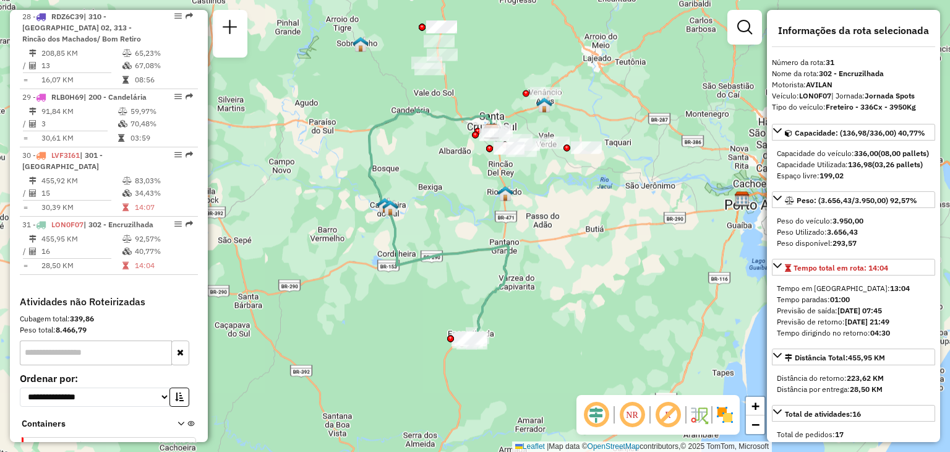
drag, startPoint x: 403, startPoint y: 241, endPoint x: 388, endPoint y: 242, distance: 14.9
click at [388, 242] on div "Janela de atendimento Grade de atendimento Capacidade Transportadoras Veículos …" at bounding box center [475, 226] width 950 height 452
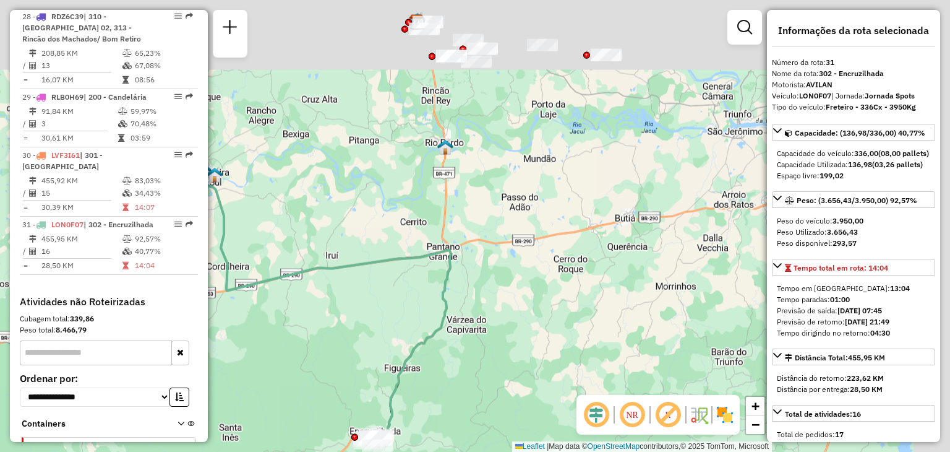
drag, startPoint x: 462, startPoint y: 204, endPoint x: 411, endPoint y: 269, distance: 82.8
click at [426, 314] on div "Janela de atendimento Grade de atendimento Capacidade Transportadoras Veículos …" at bounding box center [475, 226] width 950 height 452
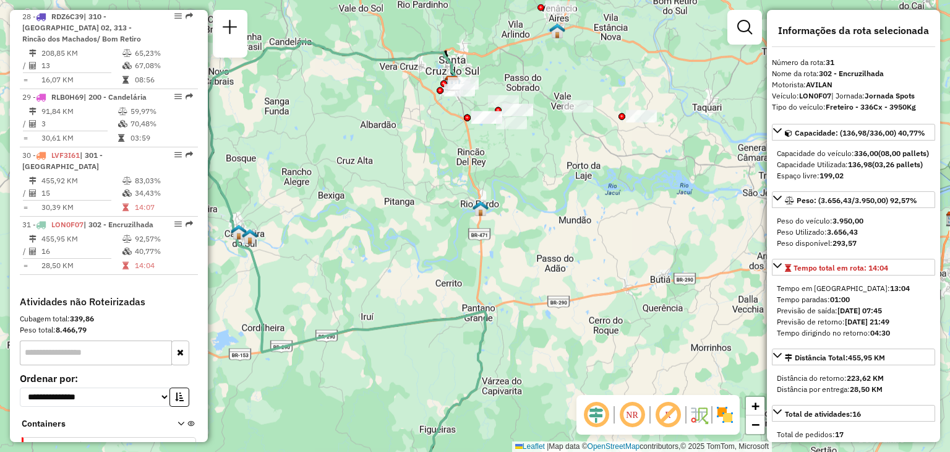
drag, startPoint x: 433, startPoint y: 307, endPoint x: 434, endPoint y: 288, distance: 19.2
click at [458, 338] on icon at bounding box center [347, 269] width 278 height 456
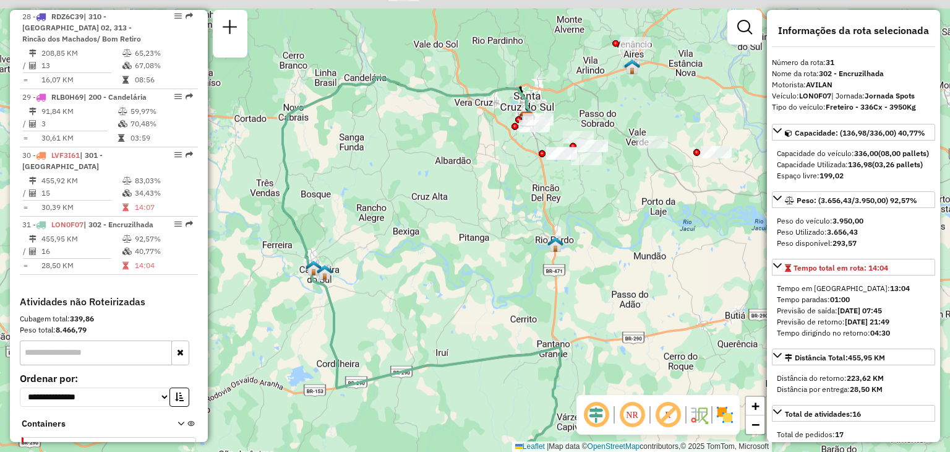
drag, startPoint x: 415, startPoint y: 262, endPoint x: 466, endPoint y: 273, distance: 52.5
click at [467, 275] on div "Janela de atendimento Grade de atendimento Capacidade Transportadoras Veículos …" at bounding box center [475, 226] width 950 height 452
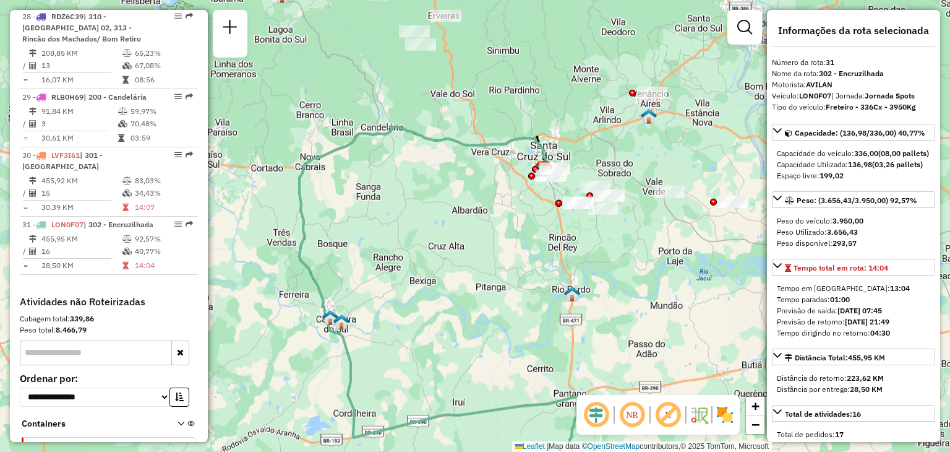
drag, startPoint x: 407, startPoint y: 196, endPoint x: 401, endPoint y: 197, distance: 6.2
click at [405, 197] on div "Janela de atendimento Grade de atendimento Capacidade Transportadoras Veículos …" at bounding box center [475, 226] width 950 height 452
drag, startPoint x: 522, startPoint y: 278, endPoint x: 419, endPoint y: 83, distance: 220.5
click at [419, 74] on div "Janela de atendimento Grade de atendimento Capacidade Transportadoras Veículos …" at bounding box center [475, 226] width 950 height 452
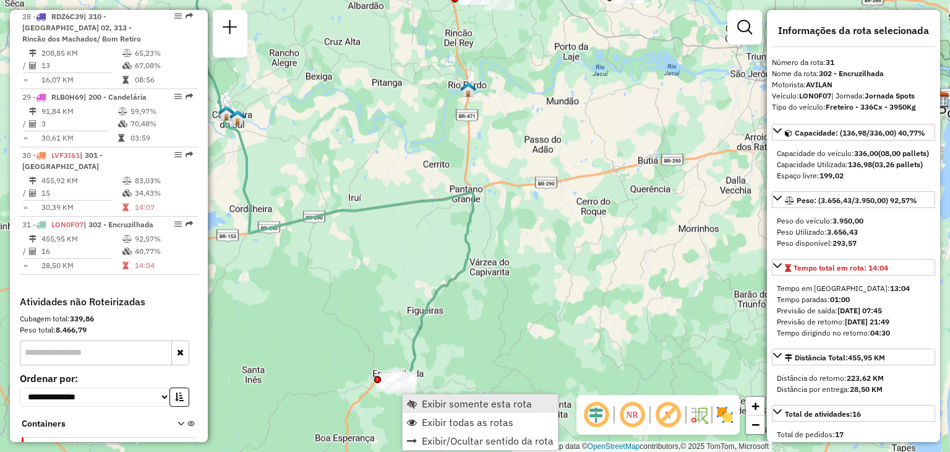
click at [420, 399] on link "Exibir somente esta rota" at bounding box center [480, 403] width 155 height 19
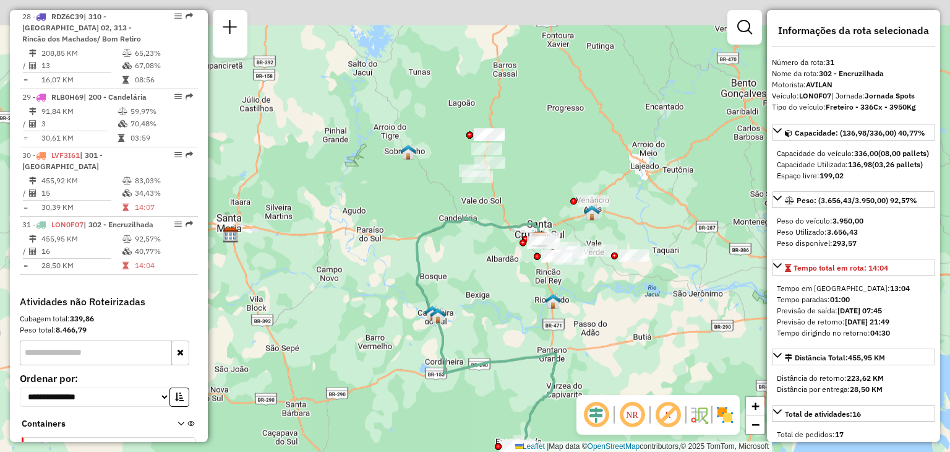
drag, startPoint x: 416, startPoint y: 268, endPoint x: 420, endPoint y: 283, distance: 15.5
click at [417, 294] on icon at bounding box center [486, 332] width 139 height 228
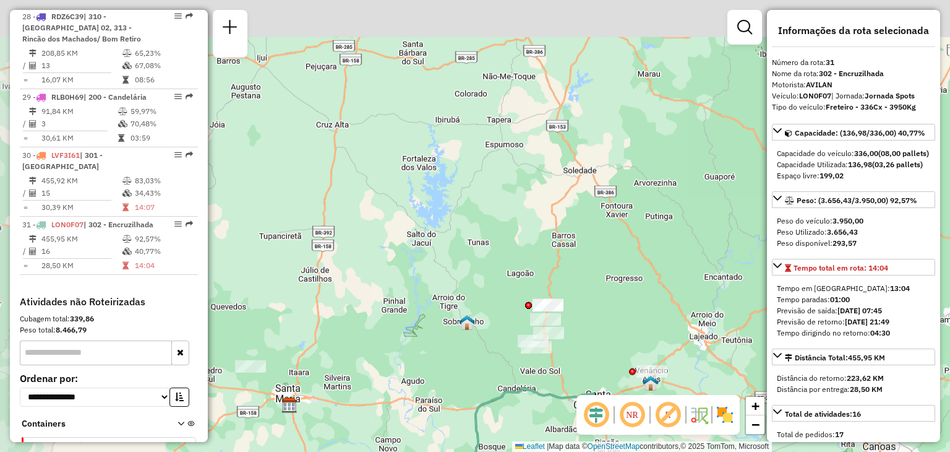
drag, startPoint x: 439, startPoint y: 28, endPoint x: 474, endPoint y: 124, distance: 102.4
click at [476, 124] on div "Janela de atendimento Grade de atendimento Capacidade Transportadoras Veículos …" at bounding box center [475, 226] width 950 height 452
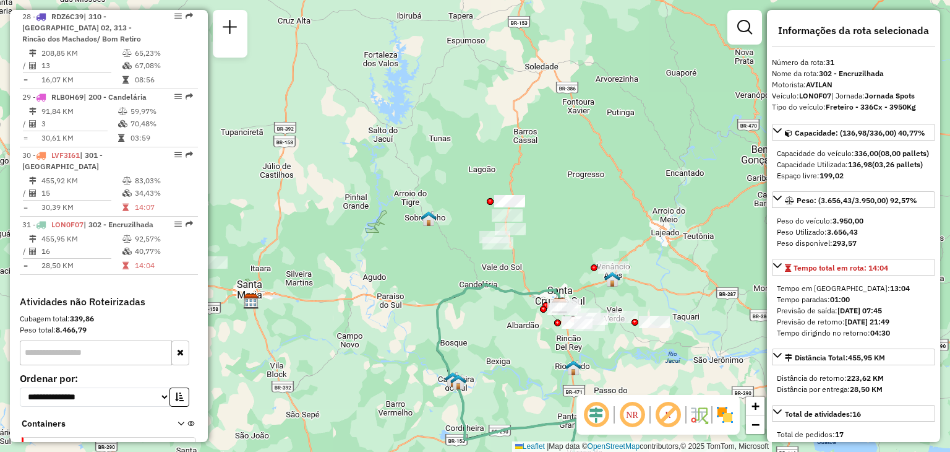
drag, startPoint x: 523, startPoint y: 268, endPoint x: 408, endPoint y: 54, distance: 243.5
click at [408, 53] on div "Janela de atendimento Grade de atendimento Capacidade Transportadoras Veículos …" at bounding box center [475, 226] width 950 height 452
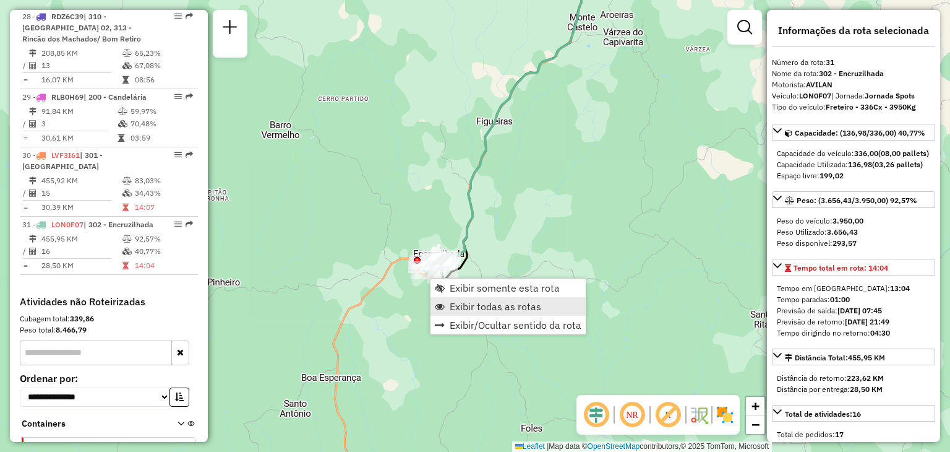
click at [464, 312] on link "Exibir todas as rotas" at bounding box center [507, 306] width 155 height 19
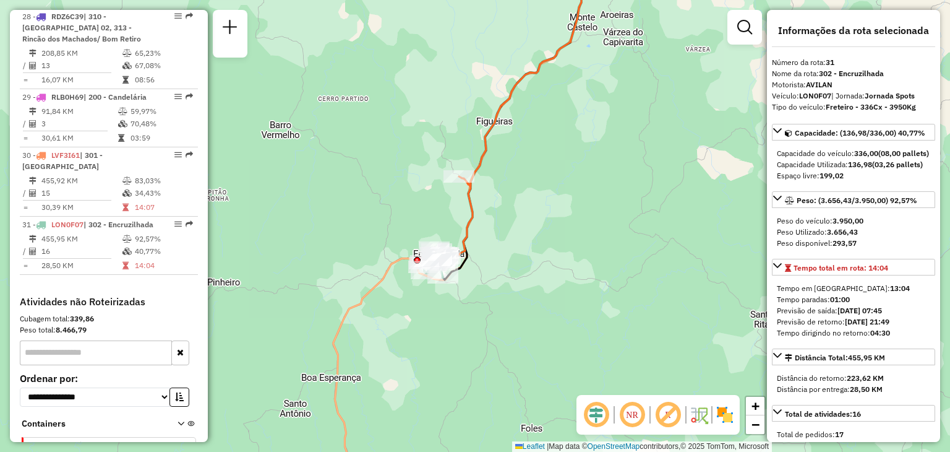
drag, startPoint x: 429, startPoint y: 125, endPoint x: 480, endPoint y: 349, distance: 229.7
click at [482, 350] on div "Rota 30 - Placa LVF3I61 41814335 - MERCADO [PERSON_NAME] de atendimento Grade d…" at bounding box center [475, 226] width 950 height 452
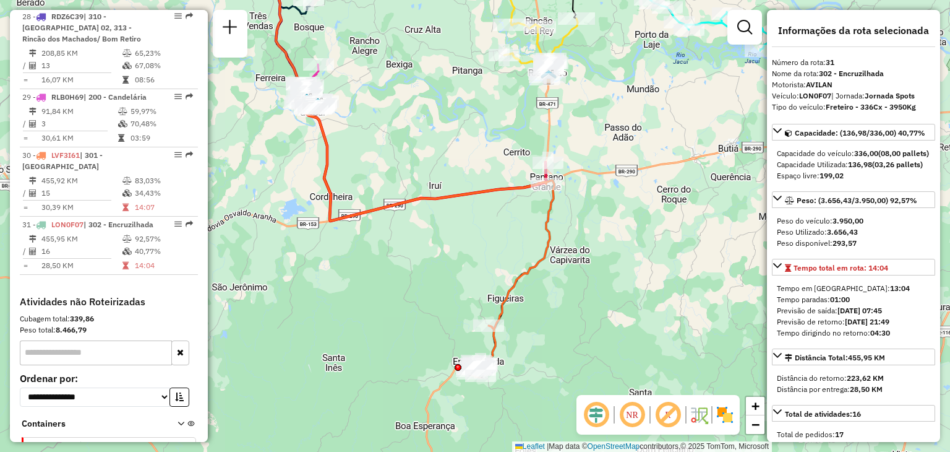
drag, startPoint x: 473, startPoint y: 151, endPoint x: 525, endPoint y: 349, distance: 204.6
click at [525, 349] on div "Janela de atendimento Grade de atendimento Capacidade Transportadoras Veículos …" at bounding box center [475, 226] width 950 height 452
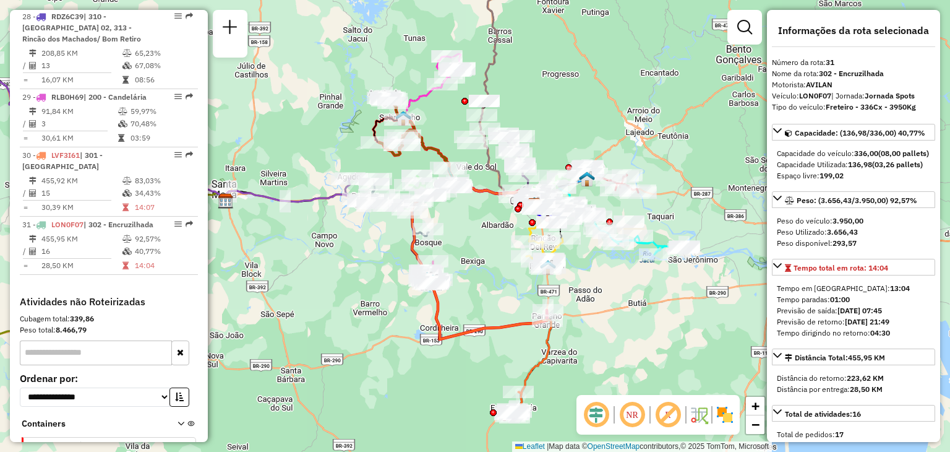
drag, startPoint x: 455, startPoint y: 114, endPoint x: 494, endPoint y: 196, distance: 90.5
click at [488, 149] on div at bounding box center [472, 143] width 31 height 12
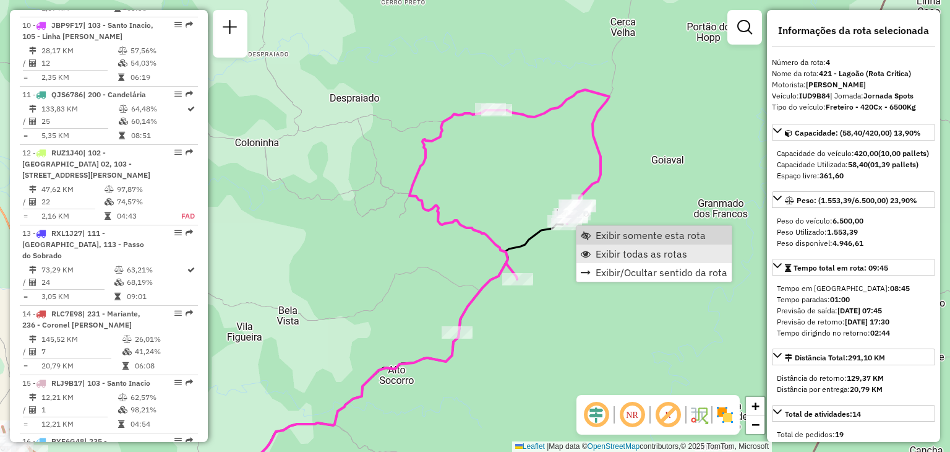
scroll to position [692, 0]
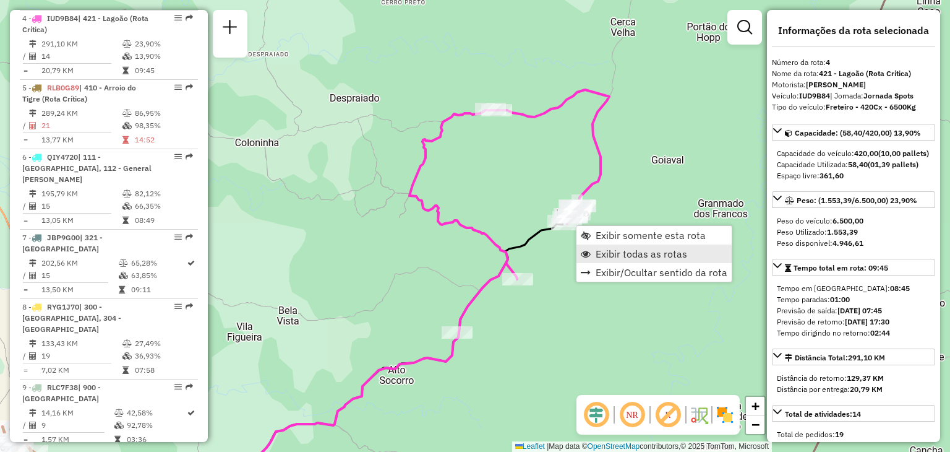
click at [590, 246] on link "Exibir todas as rotas" at bounding box center [653, 253] width 155 height 19
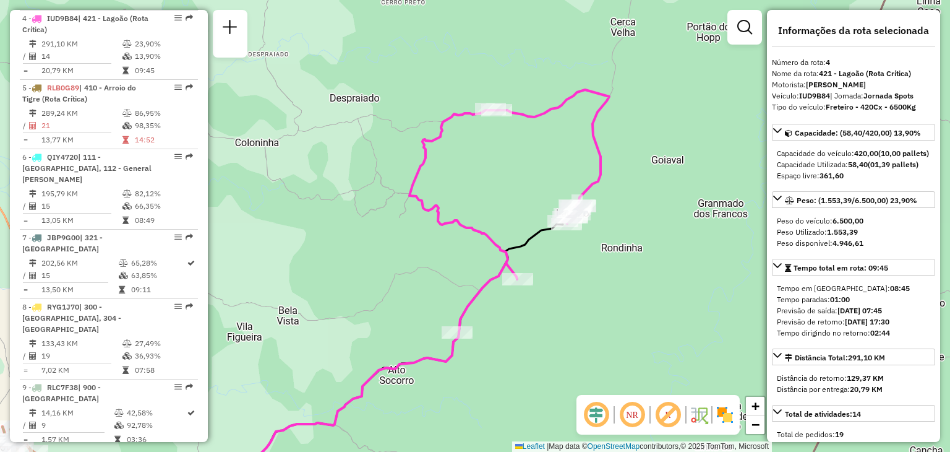
drag, startPoint x: 426, startPoint y: 257, endPoint x: 474, endPoint y: 100, distance: 164.9
click at [474, 100] on div "Janela de atendimento Grade de atendimento Capacidade Transportadoras Veículos …" at bounding box center [475, 226] width 950 height 452
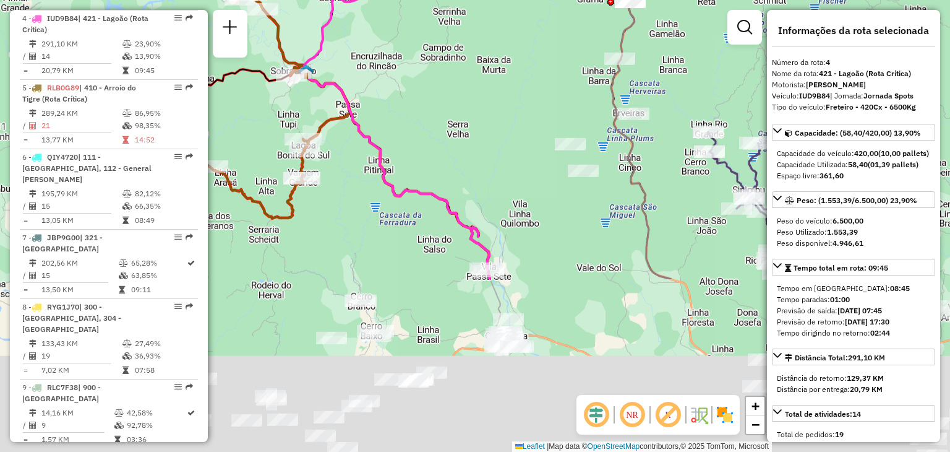
drag, startPoint x: 465, startPoint y: 50, endPoint x: 458, endPoint y: 71, distance: 22.1
click at [465, 43] on div "Janela de atendimento Grade de atendimento Capacidade Transportadoras Veículos …" at bounding box center [475, 226] width 950 height 452
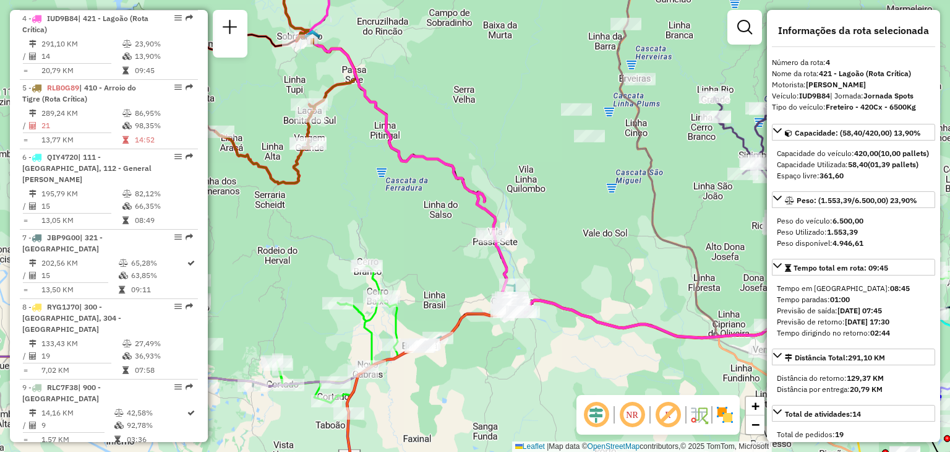
drag, startPoint x: 431, startPoint y: 144, endPoint x: 448, endPoint y: 96, distance: 51.1
click at [452, 88] on div "Janela de atendimento Grade de atendimento Capacidade Transportadoras Veículos …" at bounding box center [475, 226] width 950 height 452
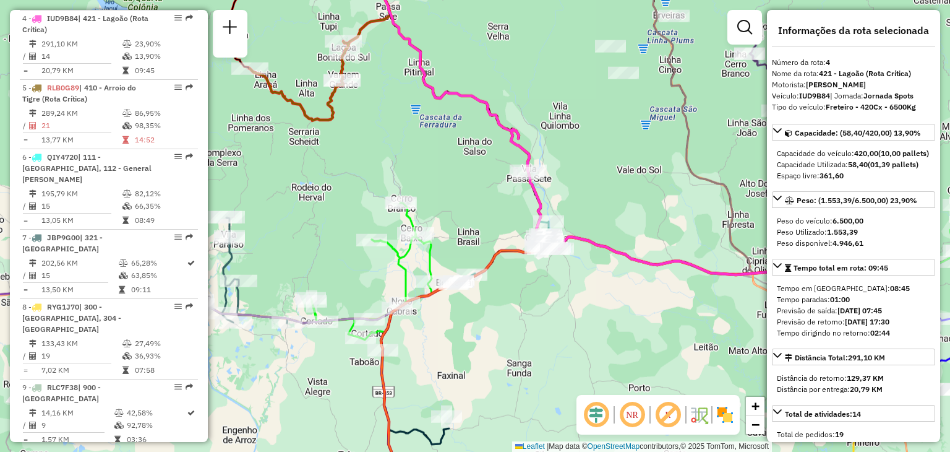
drag, startPoint x: 314, startPoint y: 230, endPoint x: 435, endPoint y: 184, distance: 129.2
click at [478, 156] on div "Janela de atendimento Grade de atendimento Capacidade Transportadoras Veículos …" at bounding box center [475, 226] width 950 height 452
